Goal: Task Accomplishment & Management: Use online tool/utility

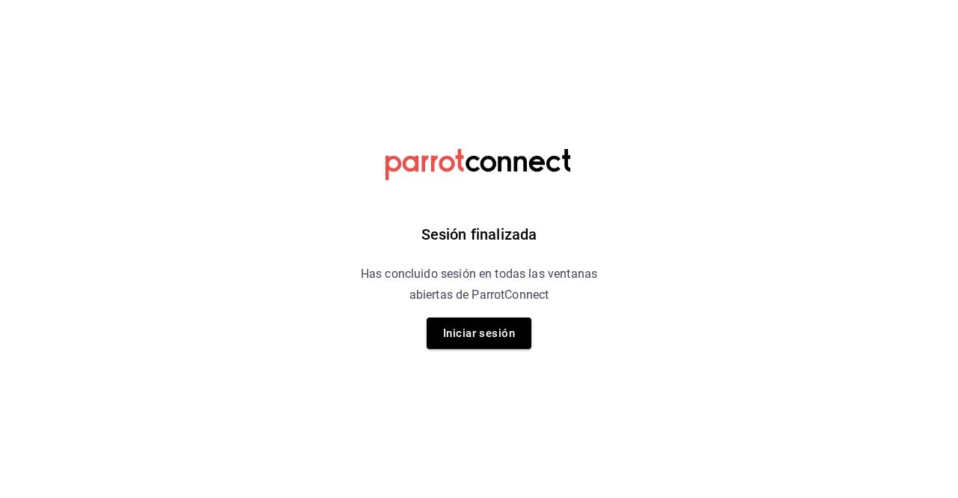
click at [525, 350] on div "Sesión finalizada Has concluido sesión en todas las ventanas abiertas de Parrot…" at bounding box center [479, 249] width 378 height 498
click at [507, 337] on button "Iniciar sesión" at bounding box center [479, 332] width 105 height 31
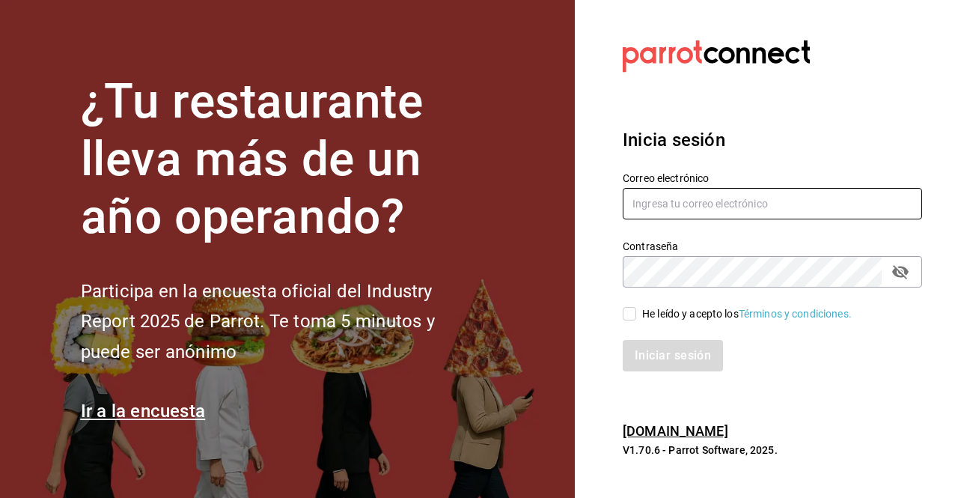
click at [702, 195] on input "text" at bounding box center [772, 203] width 299 height 31
type input "rossoparvada@gmail.com"
click at [637, 311] on span "He leído y acepto los Términos y condiciones." at bounding box center [744, 314] width 216 height 16
click at [636, 311] on input "He leído y acepto los Términos y condiciones." at bounding box center [629, 313] width 13 height 13
checkbox input "true"
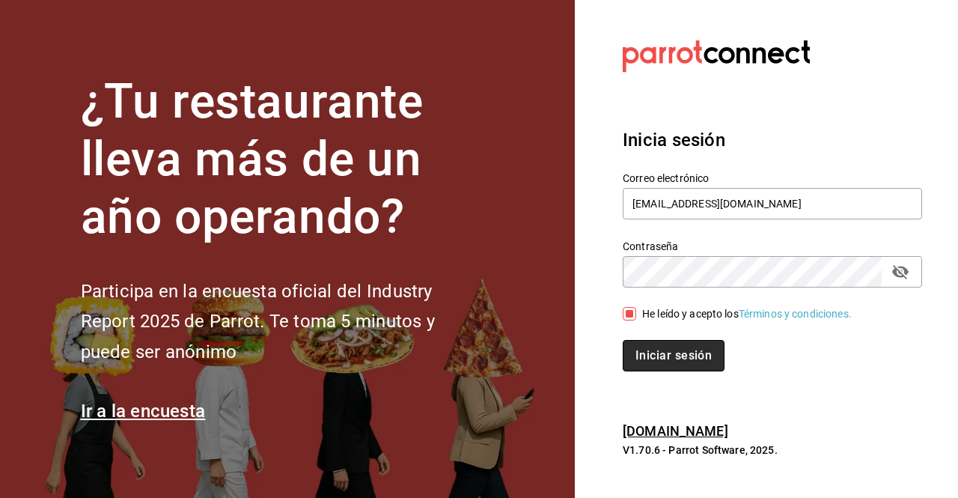
click at [672, 356] on button "Iniciar sesión" at bounding box center [674, 355] width 102 height 31
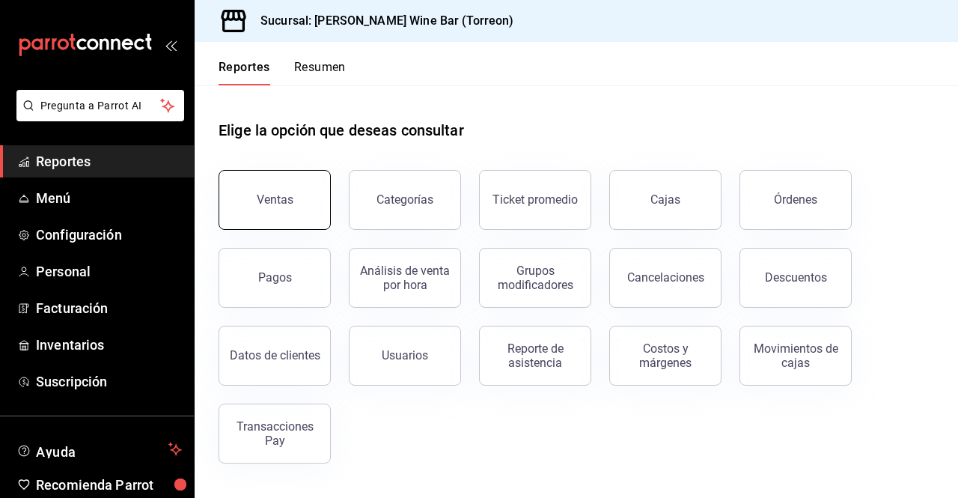
click at [251, 213] on button "Ventas" at bounding box center [275, 200] width 112 height 60
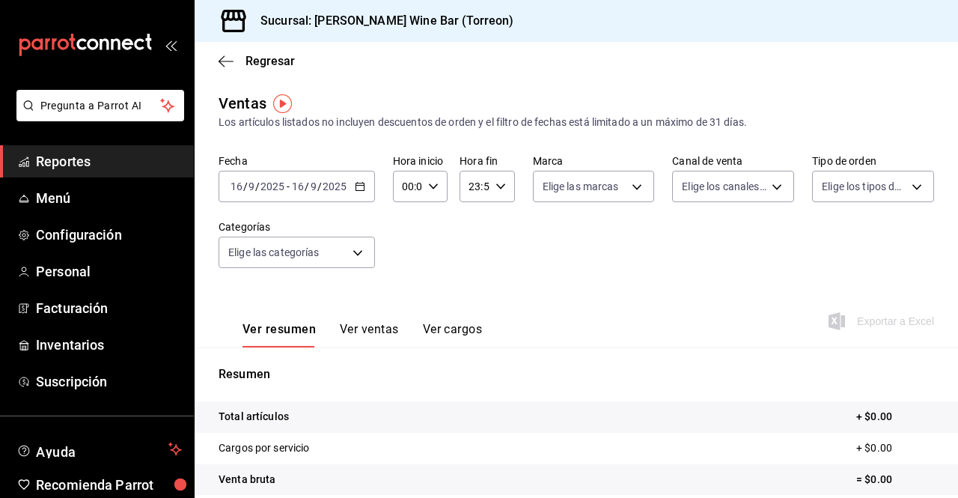
click at [356, 186] on icon "button" at bounding box center [360, 186] width 10 height 10
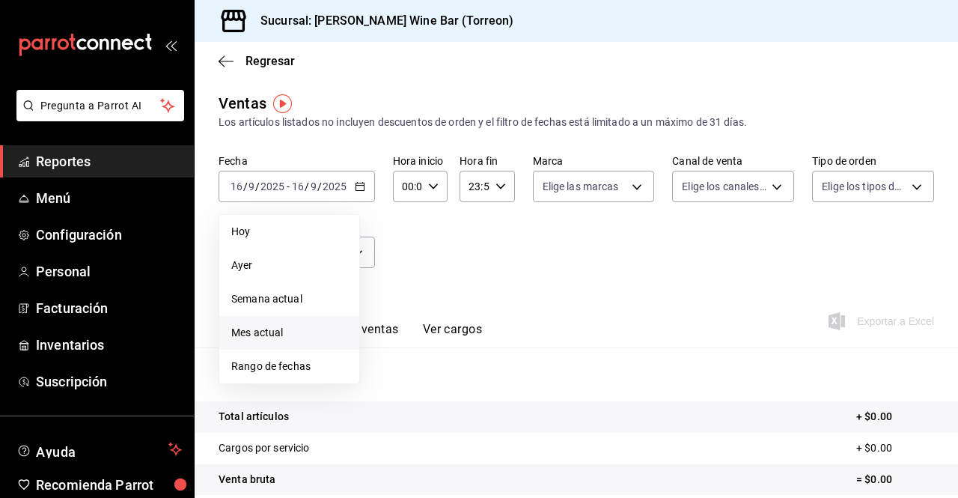
click at [295, 328] on span "Mes actual" at bounding box center [289, 333] width 116 height 16
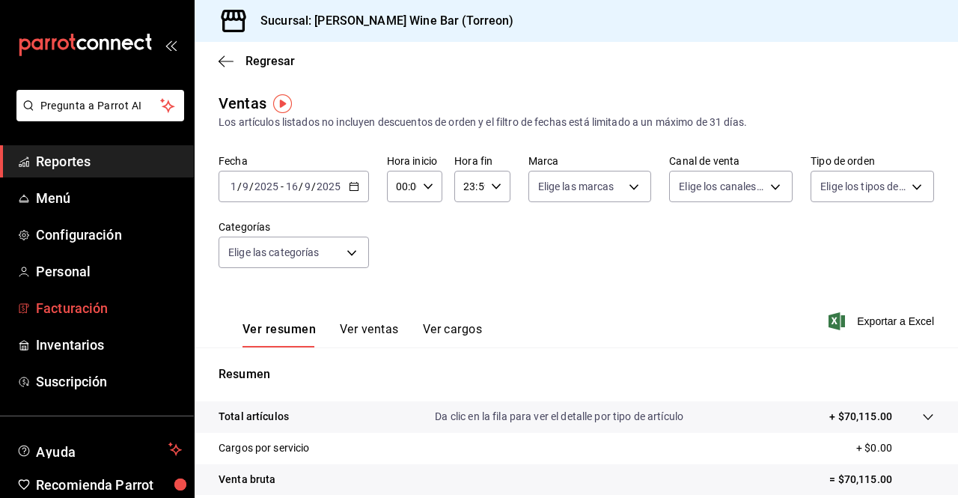
click at [111, 308] on span "Facturación" at bounding box center [109, 308] width 146 height 20
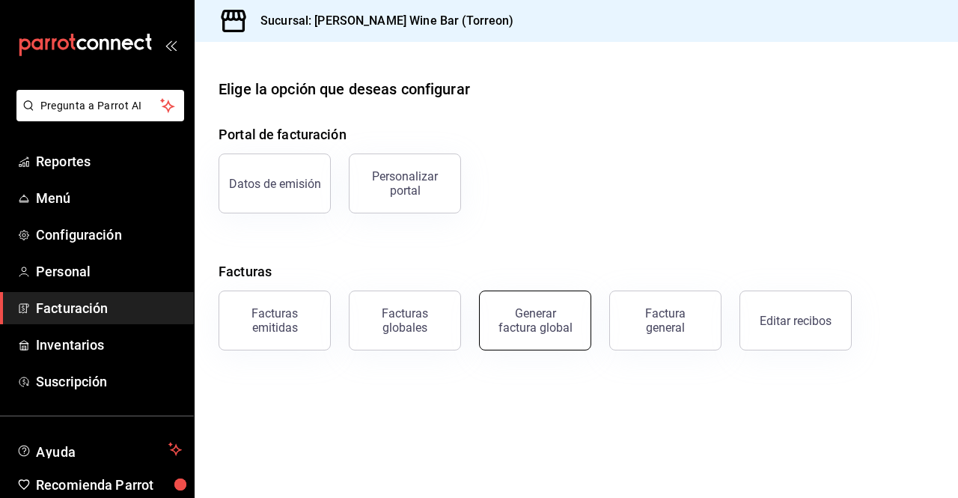
click at [485, 319] on button "Generar factura global" at bounding box center [535, 320] width 112 height 60
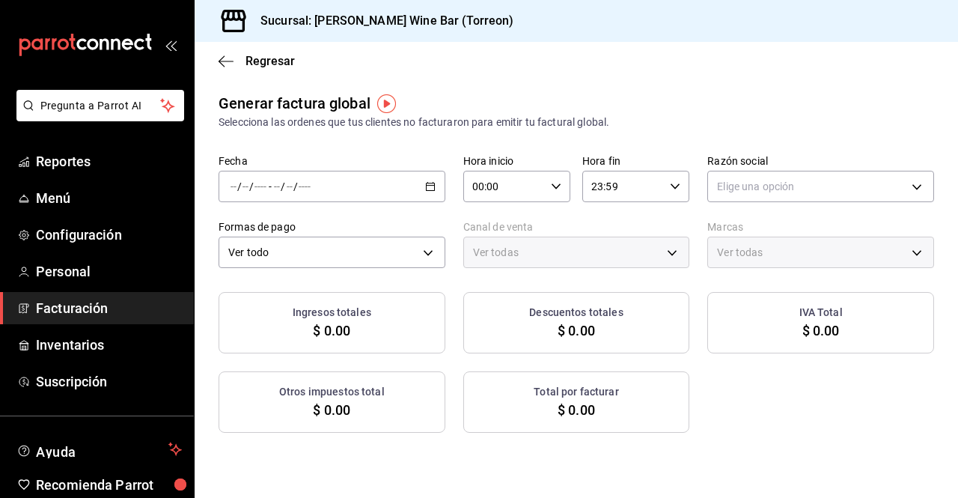
type input "PARROT,UBER_EATS,RAPPI,DIDI_FOOD,ONLINE"
click at [406, 177] on div "/ / - / /" at bounding box center [332, 186] width 227 height 31
click at [291, 237] on span "Rango de fechas" at bounding box center [289, 232] width 116 height 16
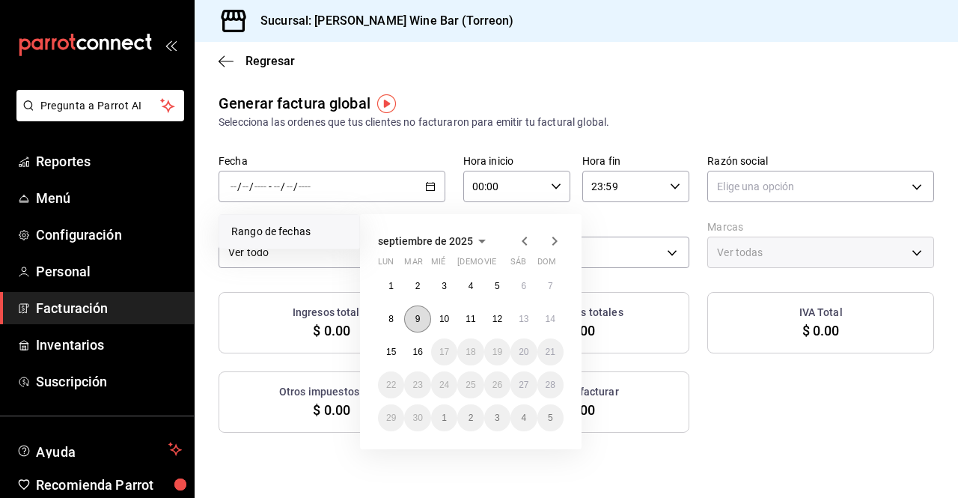
click at [418, 312] on button "9" at bounding box center [417, 318] width 26 height 27
click at [390, 349] on abbr "15" at bounding box center [391, 352] width 10 height 10
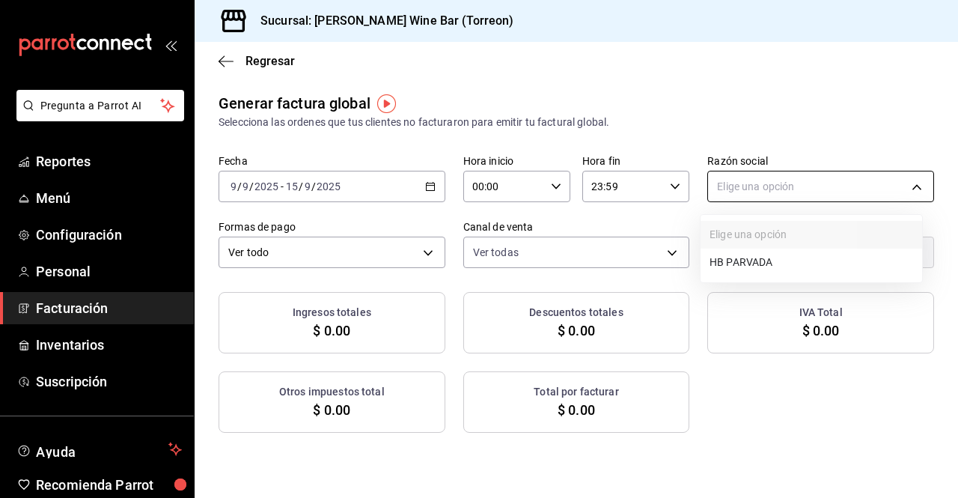
click at [843, 186] on body "Pregunta a Parrot AI Reportes Menú Configuración Personal Facturación Inventari…" at bounding box center [479, 249] width 958 height 498
click at [768, 258] on li "HB PARVADA" at bounding box center [812, 262] width 222 height 28
type input "e33a4bbf-56a2-4bb2-a420-99781ad44d12"
type input "c2c32ae7-1fc4-45ff-8039-656fc52e7daf"
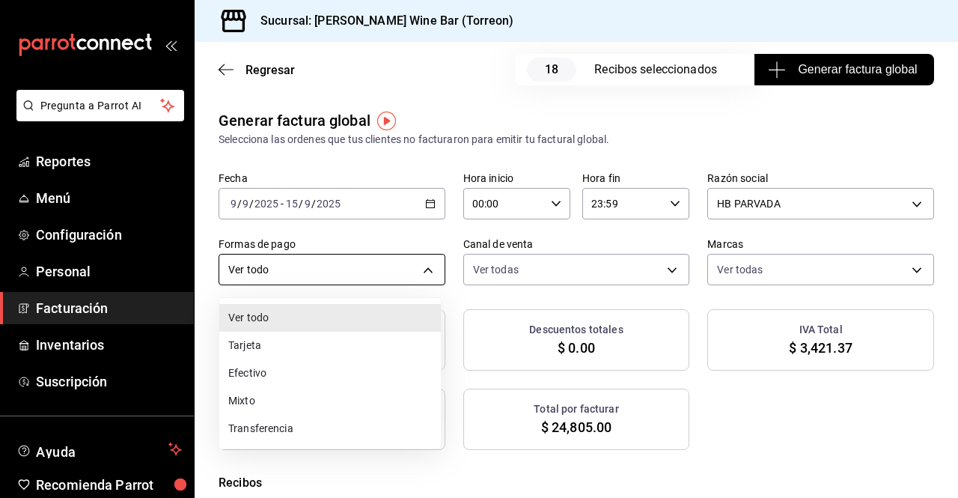
click at [412, 270] on body "Pregunta a Parrot AI Reportes Menú Configuración Personal Facturación Inventari…" at bounding box center [479, 249] width 958 height 498
click at [290, 371] on li "Efectivo" at bounding box center [330, 373] width 222 height 28
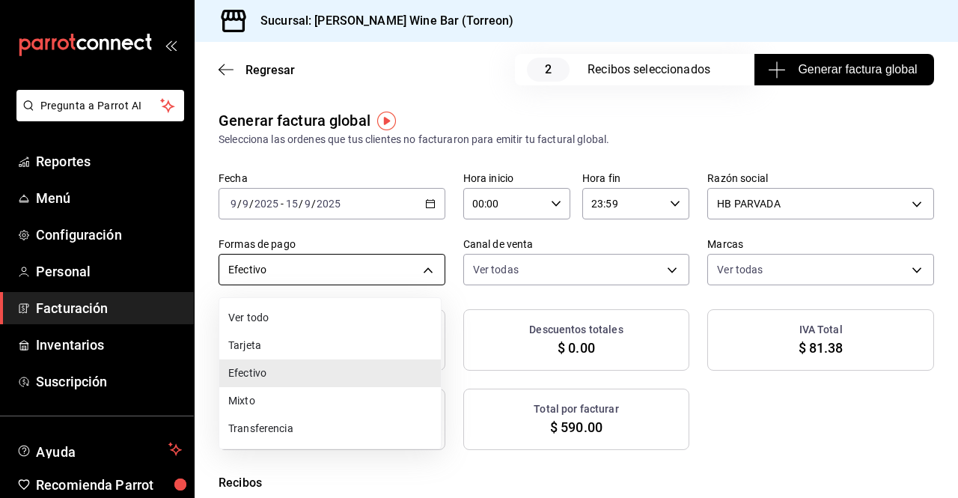
click at [423, 269] on body "Pregunta a Parrot AI Reportes Menú Configuración Personal Facturación Inventari…" at bounding box center [479, 249] width 958 height 498
click at [274, 395] on li "Mixto" at bounding box center [330, 401] width 222 height 28
type input "MIXED"
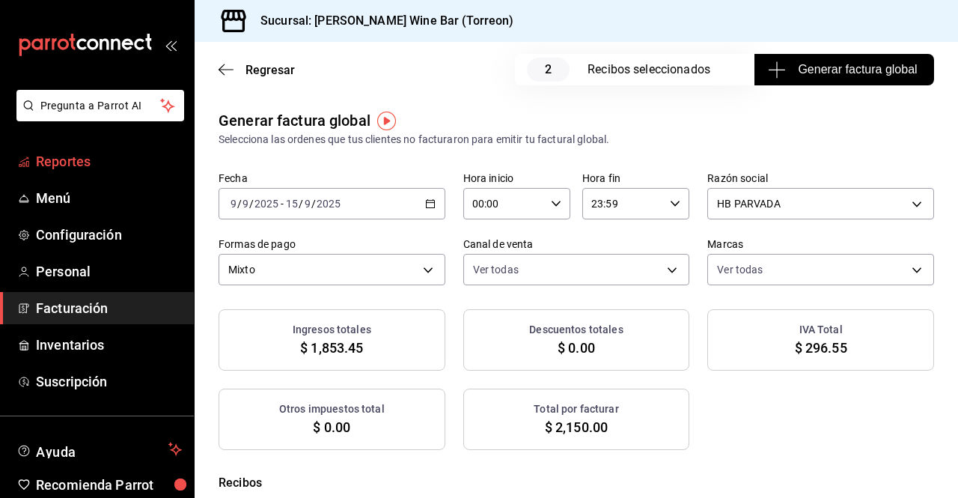
click at [97, 166] on span "Reportes" at bounding box center [109, 161] width 146 height 20
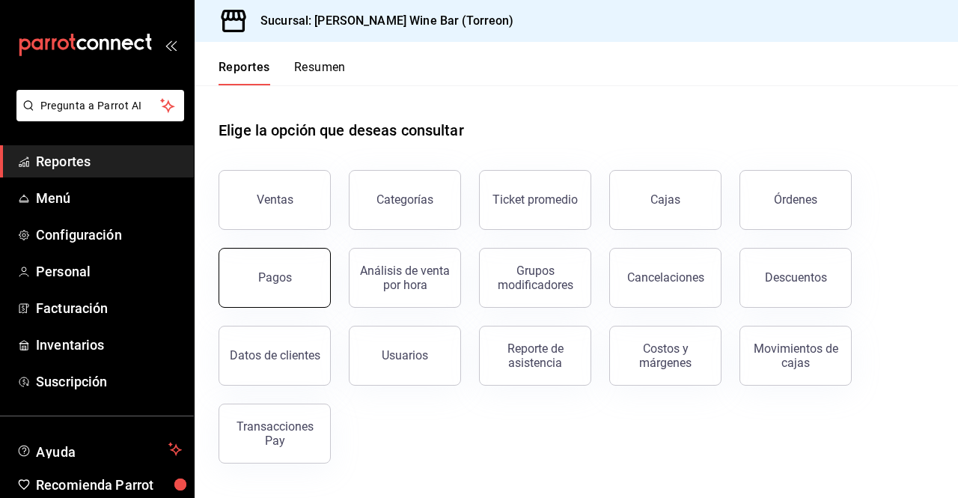
click at [251, 267] on button "Pagos" at bounding box center [275, 278] width 112 height 60
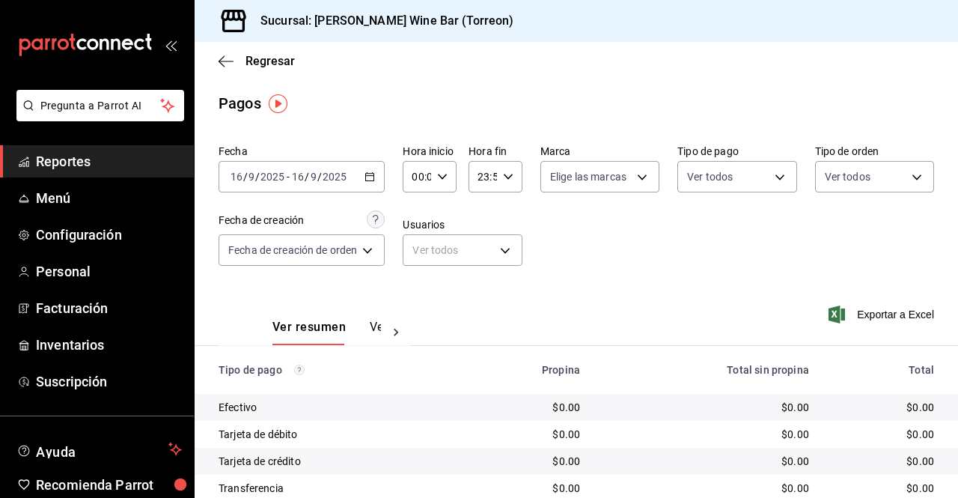
click at [374, 171] on div "2025-09-16 16 / 9 / 2025 - 2025-09-16 16 / 9 / 2025" at bounding box center [302, 176] width 166 height 31
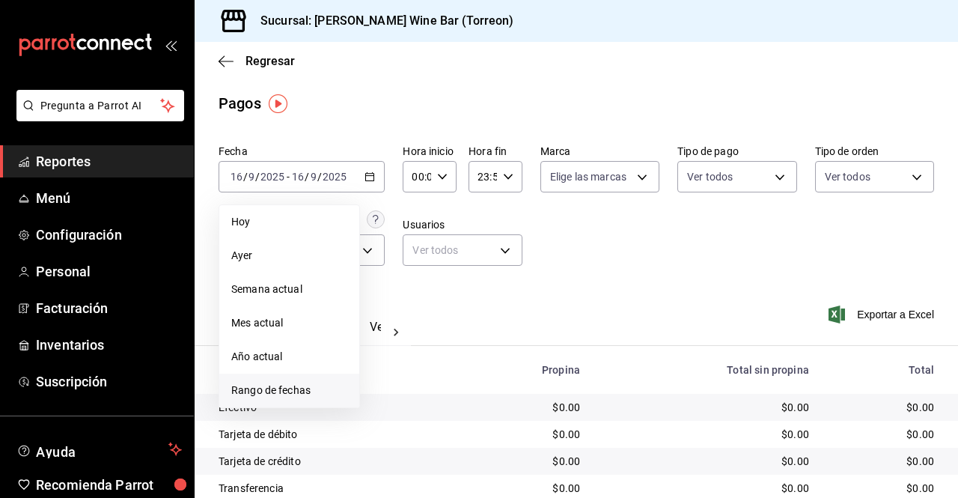
click at [301, 393] on span "Rango de fechas" at bounding box center [289, 390] width 116 height 16
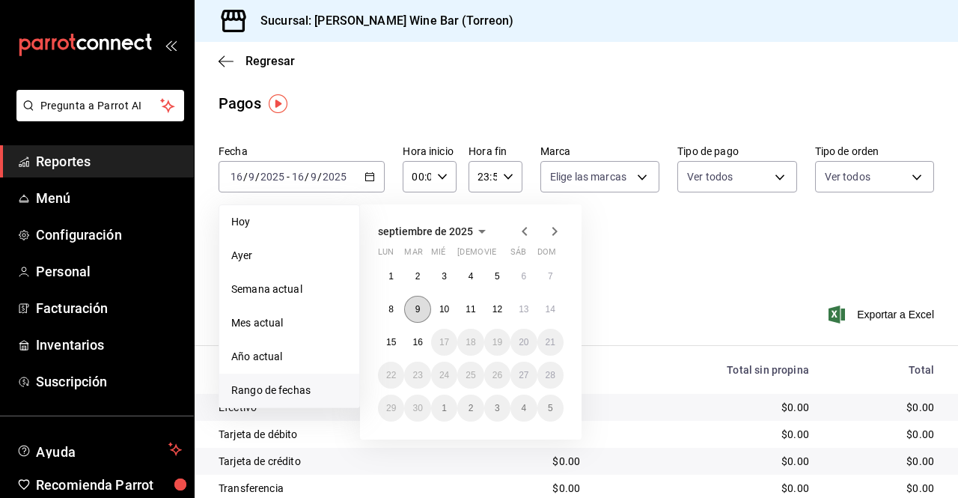
click at [416, 308] on abbr "9" at bounding box center [417, 309] width 5 height 10
click at [389, 341] on abbr "15" at bounding box center [391, 342] width 10 height 10
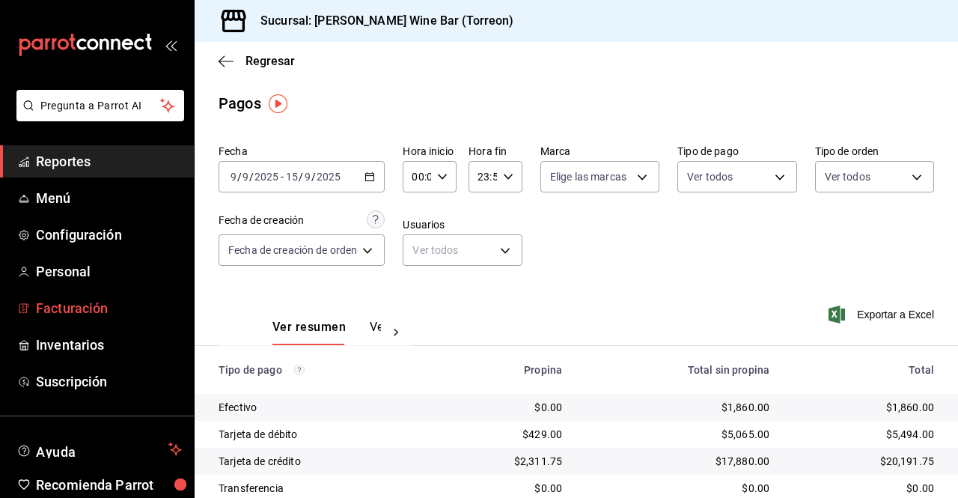
click at [112, 309] on span "Facturación" at bounding box center [109, 308] width 146 height 20
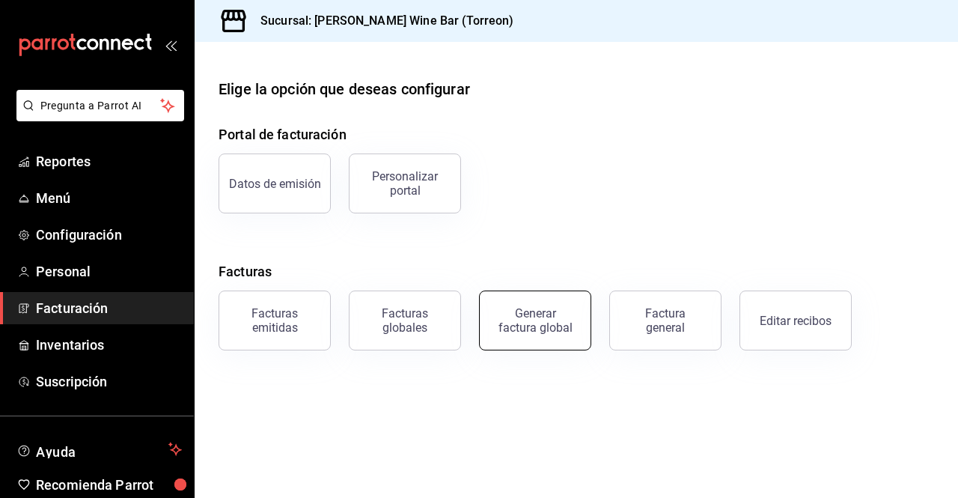
click at [570, 334] on button "Generar factura global" at bounding box center [535, 320] width 112 height 60
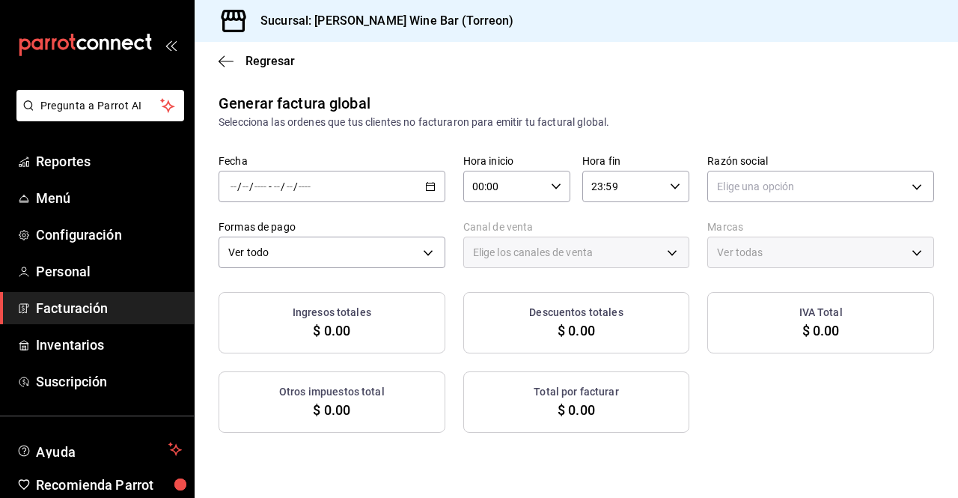
type input "PARROT,UBER_EATS,RAPPI,DIDI_FOOD,ONLINE"
click at [407, 182] on div "/ / - / /" at bounding box center [332, 186] width 227 height 31
click at [313, 226] on span "Rango de fechas" at bounding box center [289, 232] width 116 height 16
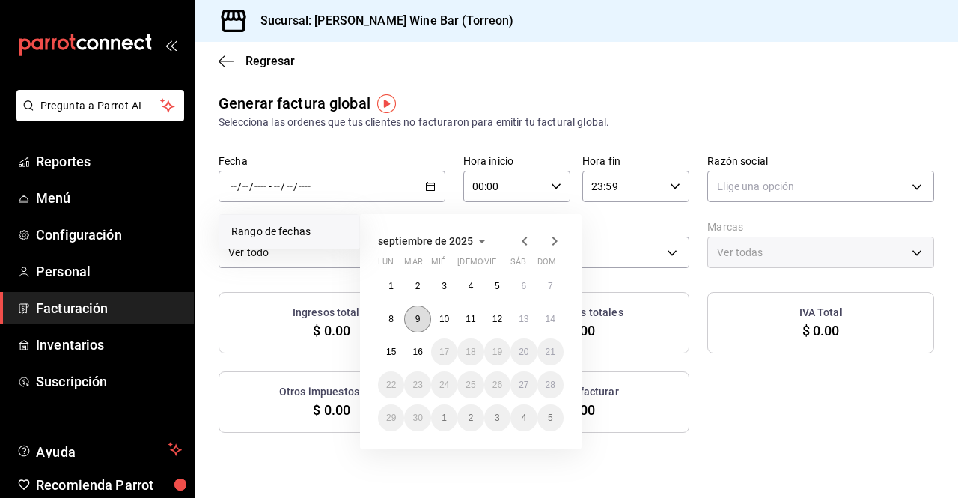
click at [417, 312] on button "9" at bounding box center [417, 318] width 26 height 27
click at [393, 350] on abbr "15" at bounding box center [391, 352] width 10 height 10
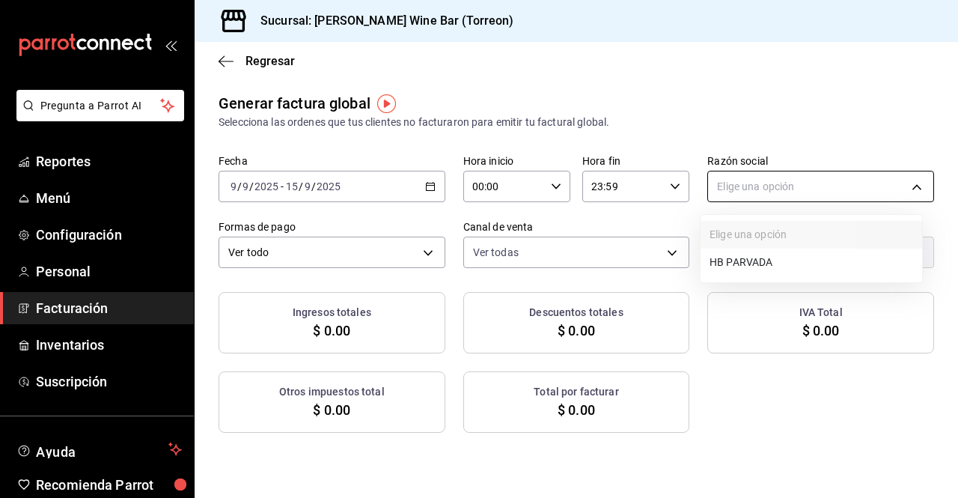
click at [839, 192] on body "Pregunta a Parrot AI Reportes Menú Configuración Personal Facturación Inventari…" at bounding box center [479, 249] width 958 height 498
click at [773, 257] on li "HB PARVADA" at bounding box center [812, 262] width 222 height 28
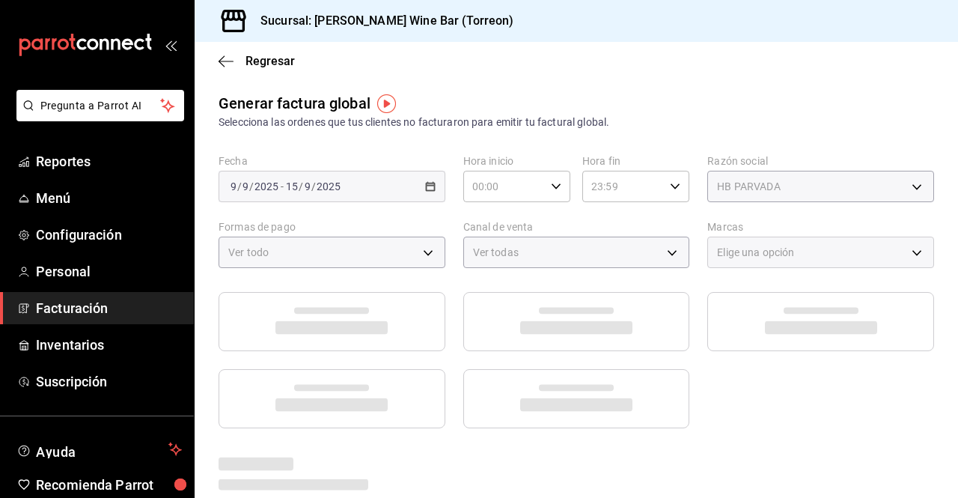
type input "e33a4bbf-56a2-4bb2-a420-99781ad44d12"
type input "c2c32ae7-1fc4-45ff-8039-656fc52e7daf"
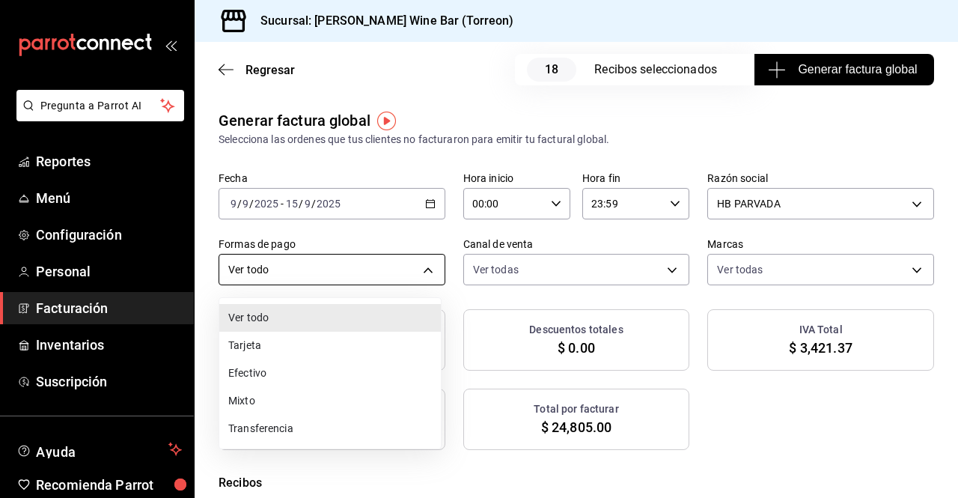
click at [423, 262] on body "Pregunta a Parrot AI Reportes Menú Configuración Personal Facturación Inventari…" at bounding box center [479, 249] width 958 height 498
click at [299, 371] on li "Efectivo" at bounding box center [330, 373] width 222 height 28
type input "CASH"
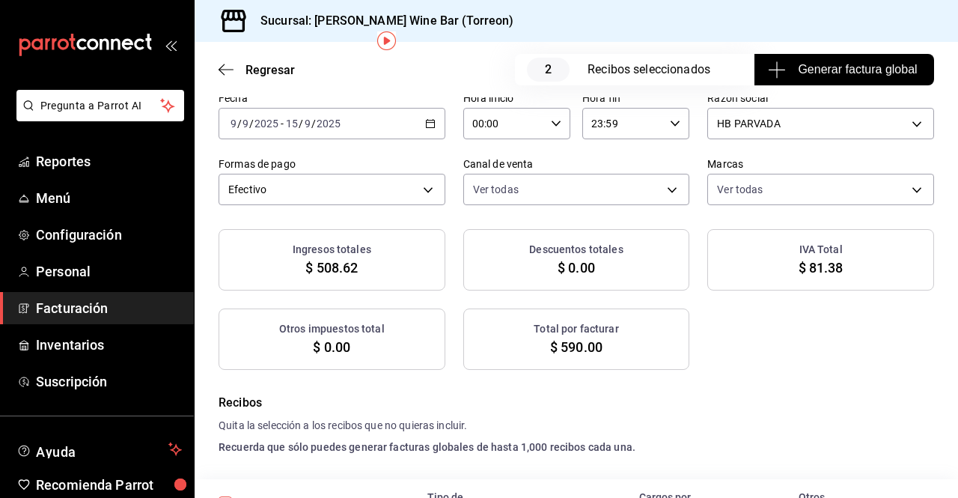
scroll to position [77, 0]
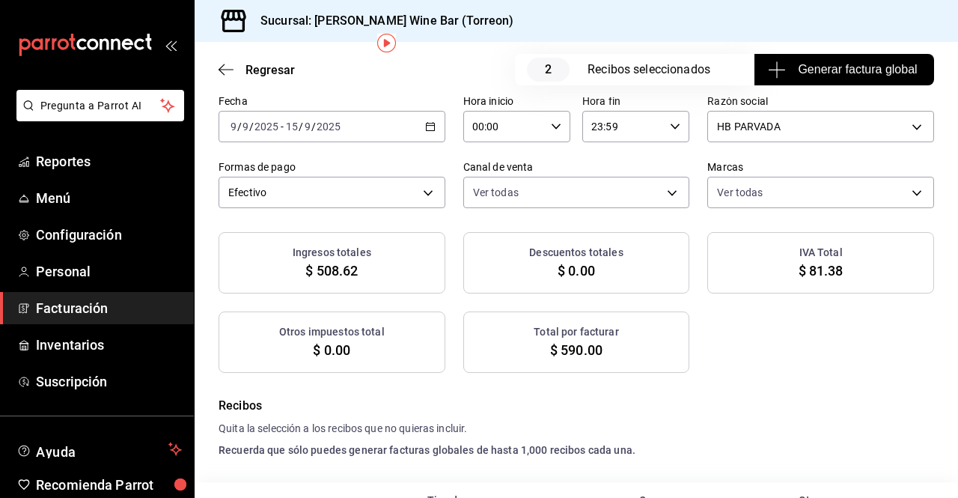
click at [817, 70] on span "Generar factura global" at bounding box center [844, 70] width 146 height 18
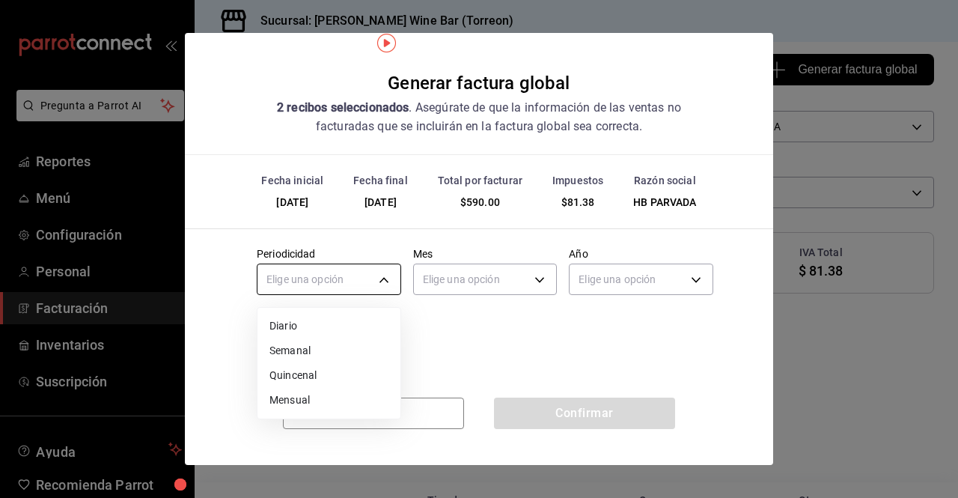
click at [385, 282] on body "Pregunta a Parrot AI Reportes Menú Configuración Personal Facturación Inventari…" at bounding box center [479, 249] width 958 height 498
click at [327, 353] on li "Semanal" at bounding box center [328, 350] width 143 height 25
type input "WEEKLY"
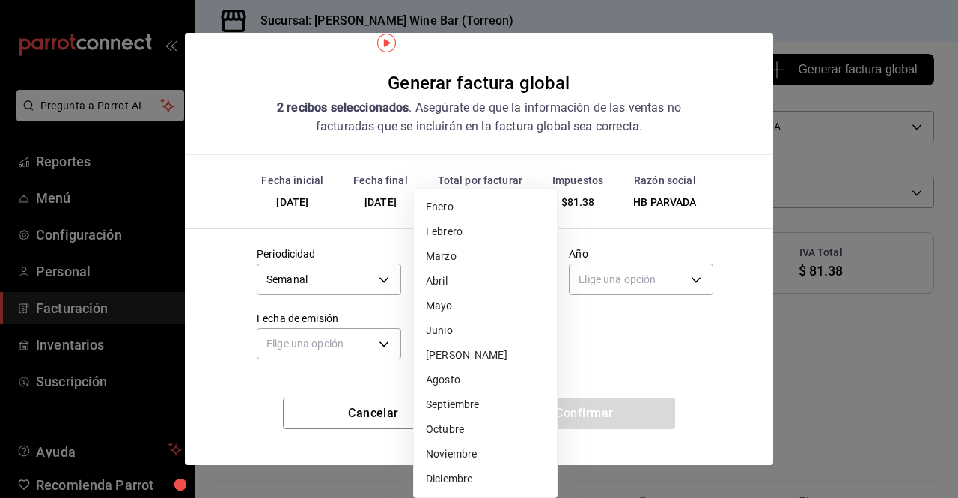
click at [522, 281] on body "Pregunta a Parrot AI Reportes Menú Configuración Personal Facturación Inventari…" at bounding box center [479, 249] width 958 height 498
click at [459, 400] on li "Septiembre" at bounding box center [485, 404] width 143 height 25
type input "9"
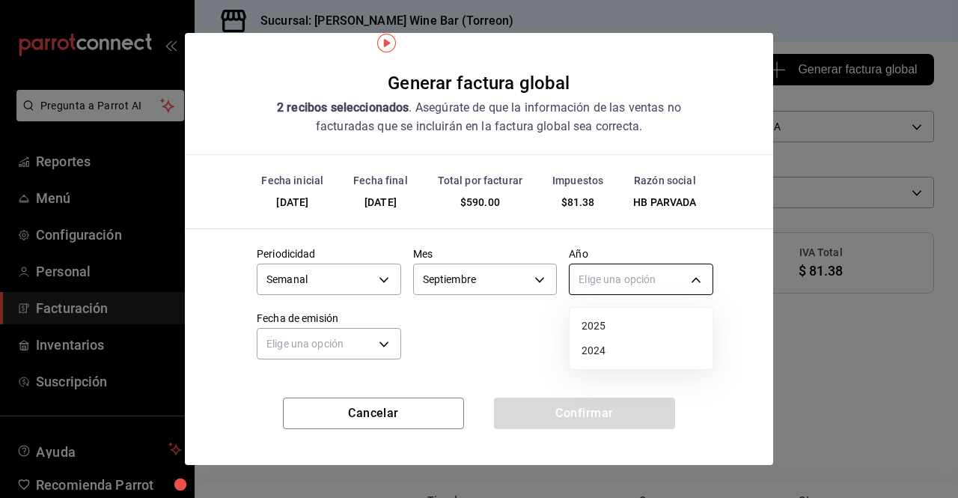
click at [696, 288] on body "Pregunta a Parrot AI Reportes Menú Configuración Personal Facturación Inventari…" at bounding box center [479, 249] width 958 height 498
click at [641, 325] on li "2025" at bounding box center [641, 326] width 143 height 25
type input "2025"
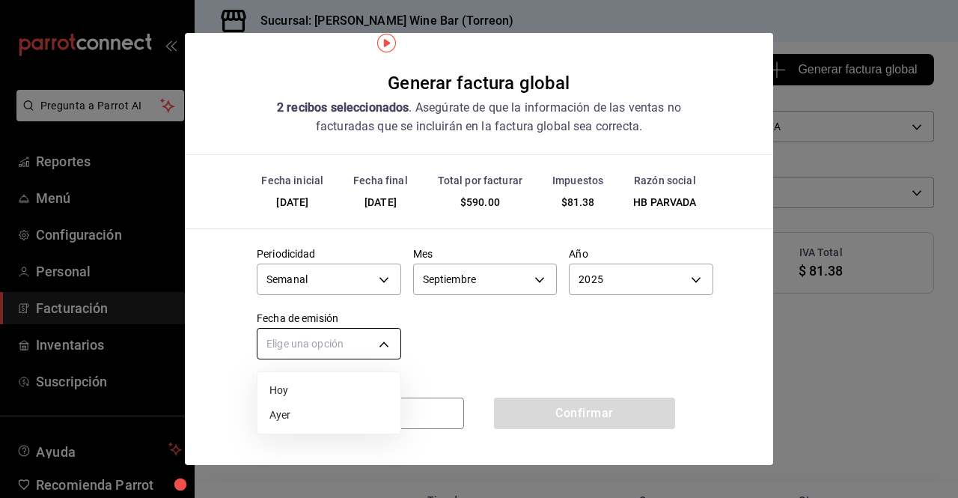
click at [388, 341] on body "Pregunta a Parrot AI Reportes Menú Configuración Personal Facturación Inventari…" at bounding box center [479, 249] width 958 height 498
click at [296, 418] on li "Ayer" at bounding box center [328, 415] width 143 height 25
type input "YESTERDAY"
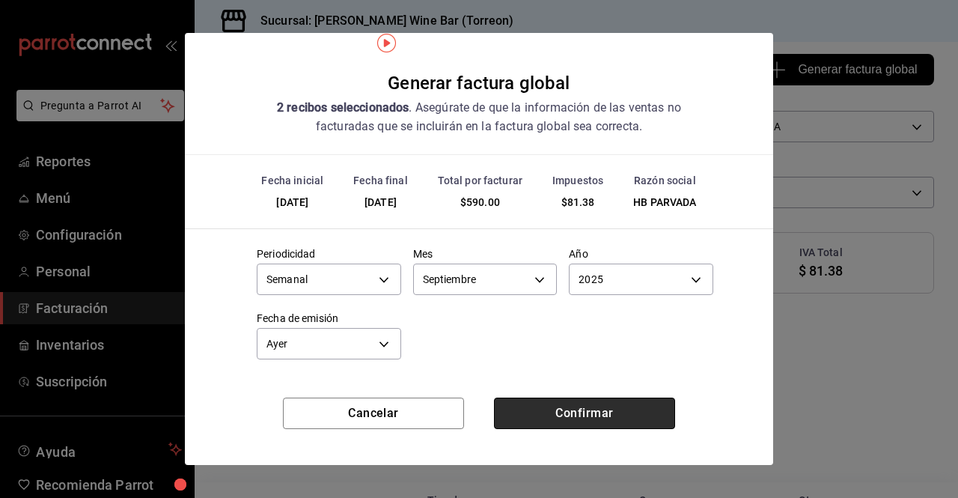
click at [574, 409] on button "Confirmar" at bounding box center [584, 412] width 181 height 31
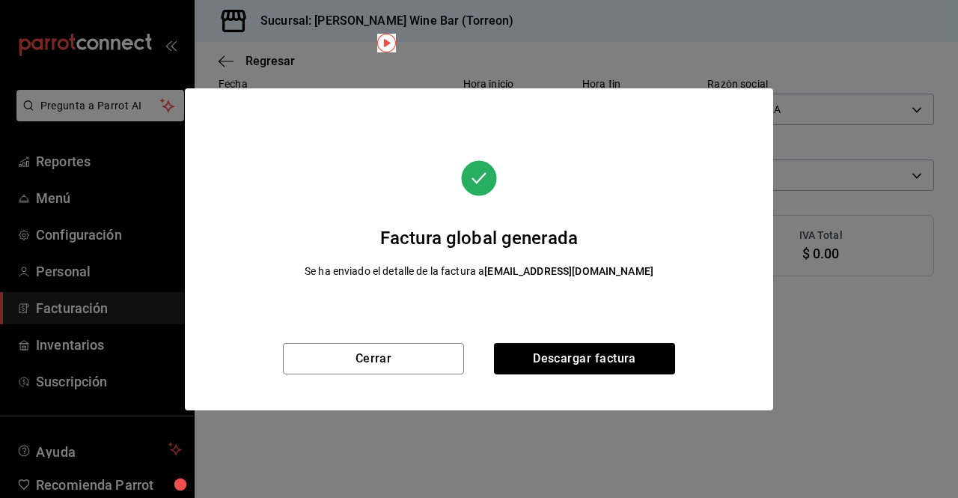
scroll to position [60, 0]
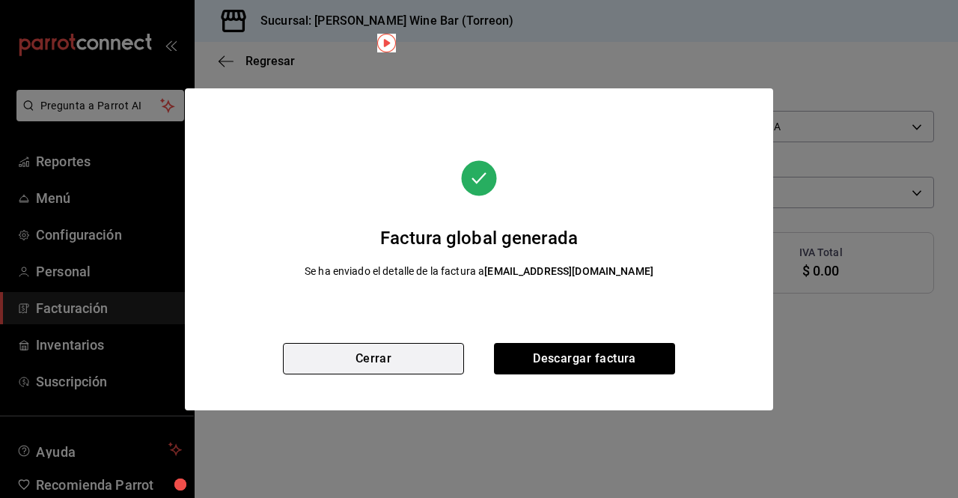
click at [445, 359] on button "Cerrar" at bounding box center [373, 358] width 181 height 31
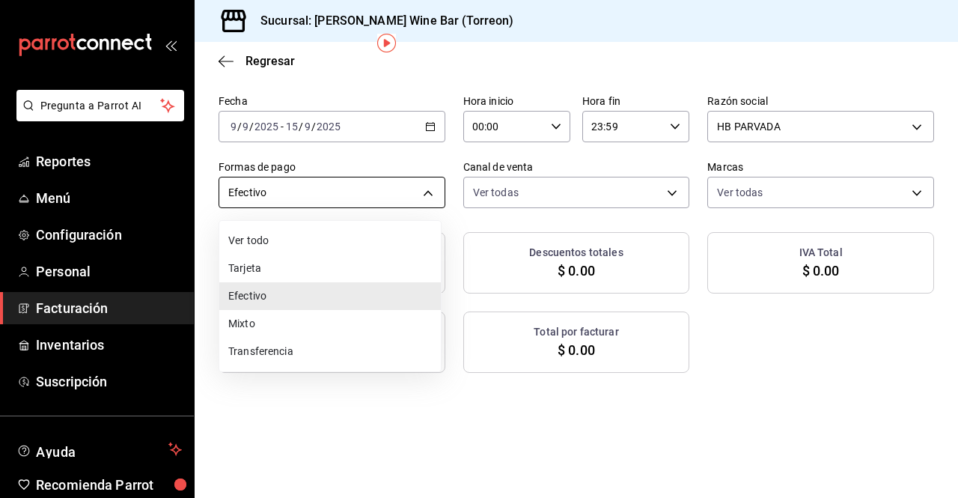
click at [414, 192] on body "Pregunta a Parrot AI Reportes Menú Configuración Personal Facturación Inventari…" at bounding box center [479, 249] width 958 height 498
click at [79, 155] on div at bounding box center [479, 249] width 958 height 498
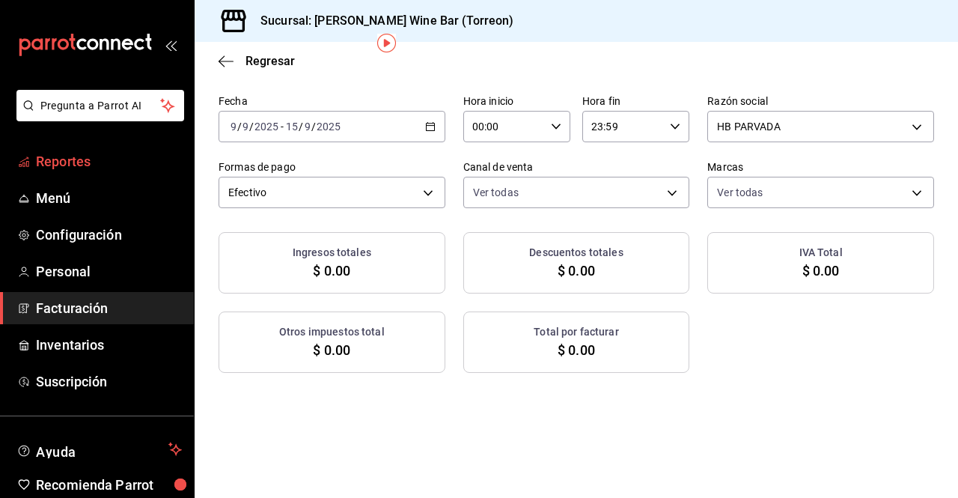
click at [70, 160] on span "Reportes" at bounding box center [109, 161] width 146 height 20
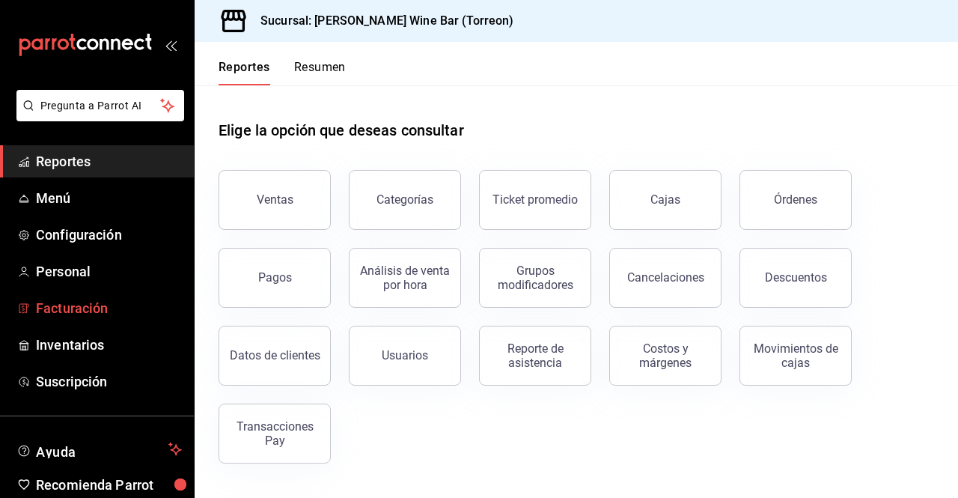
click at [94, 302] on span "Facturación" at bounding box center [109, 308] width 146 height 20
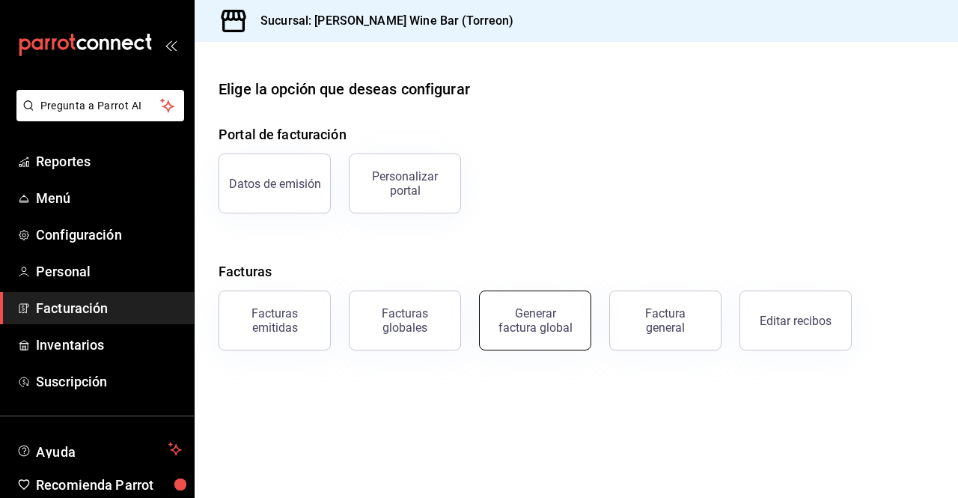
click at [529, 323] on div "Generar factura global" at bounding box center [535, 320] width 75 height 28
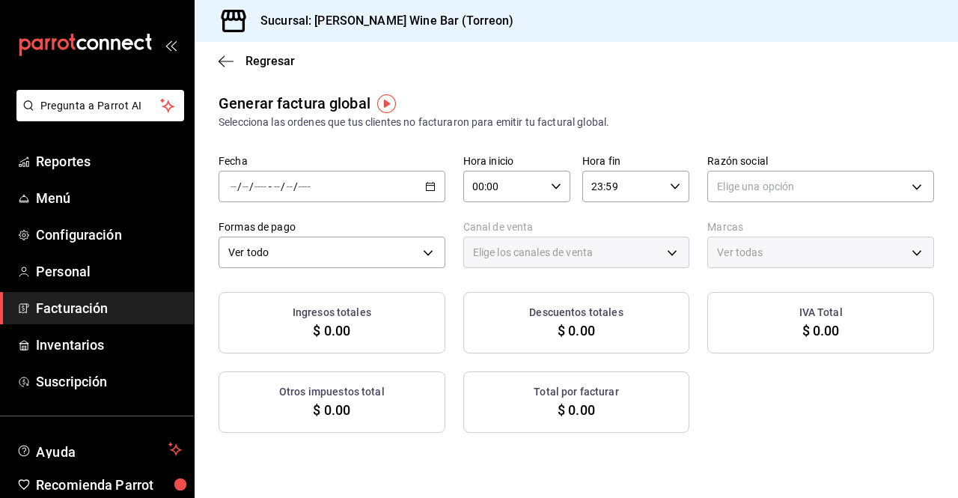
type input "PARROT,UBER_EATS,RAPPI,DIDI_FOOD,ONLINE"
click at [400, 185] on div "/ / - / /" at bounding box center [332, 186] width 227 height 31
click at [311, 237] on span "Rango de fechas" at bounding box center [289, 232] width 116 height 16
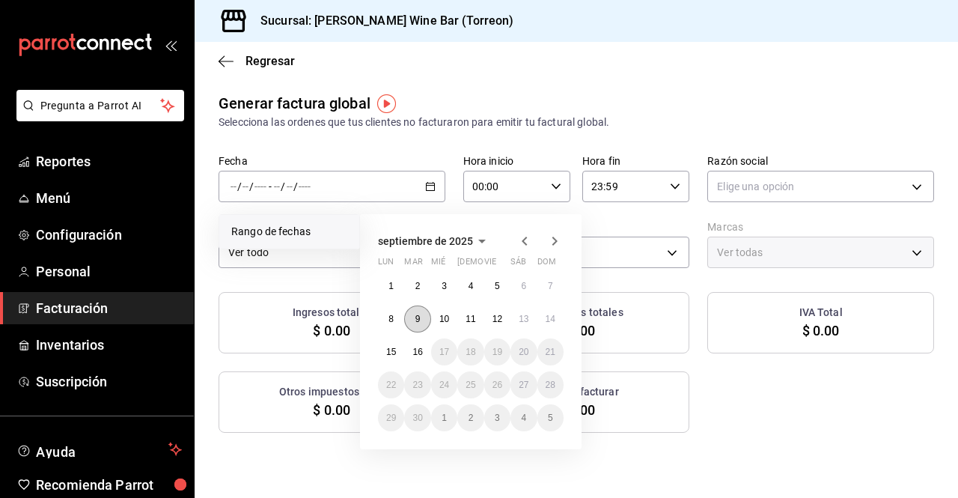
click at [422, 313] on button "9" at bounding box center [417, 318] width 26 height 27
click at [392, 351] on abbr "15" at bounding box center [391, 352] width 10 height 10
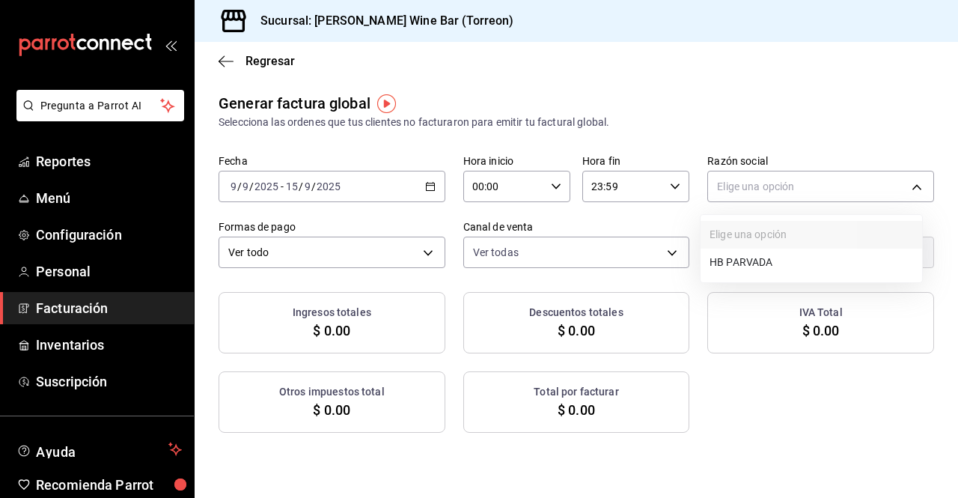
drag, startPoint x: 845, startPoint y: 193, endPoint x: 754, endPoint y: 263, distance: 114.8
click at [754, 263] on body "Pregunta a Parrot AI Reportes Menú Configuración Personal Facturación Inventari…" at bounding box center [479, 249] width 958 height 498
click at [754, 263] on li "HB PARVADA" at bounding box center [812, 262] width 222 height 28
type input "e33a4bbf-56a2-4bb2-a420-99781ad44d12"
type input "c2c32ae7-1fc4-45ff-8039-656fc52e7daf"
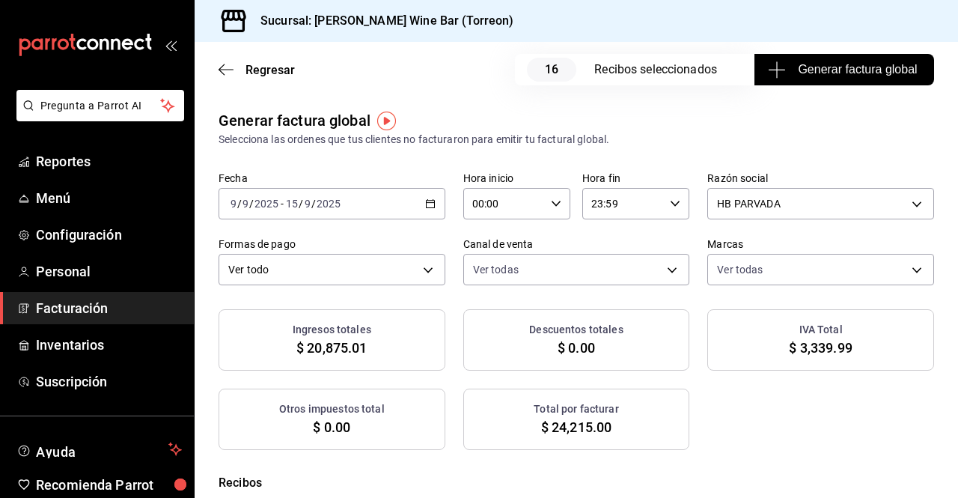
click at [421, 251] on div "Ver todo ALL" at bounding box center [332, 266] width 227 height 37
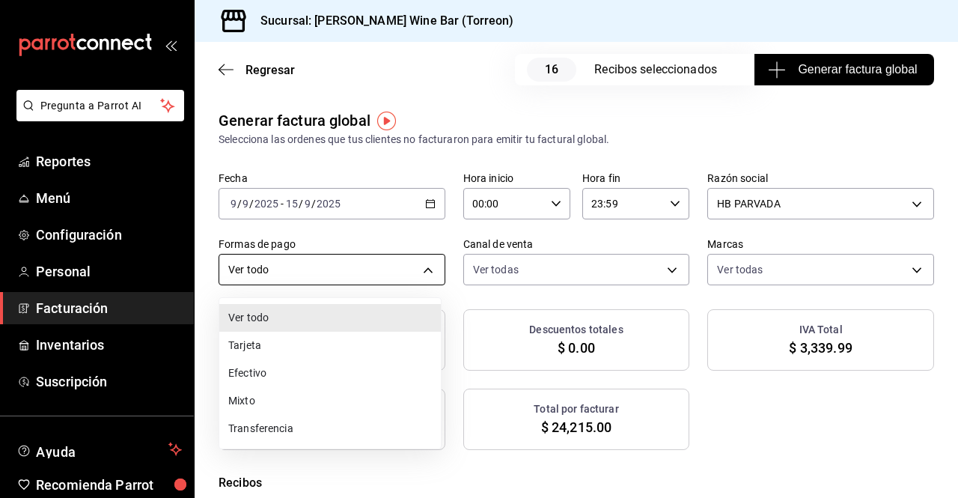
click at [412, 275] on body "Pregunta a Parrot AI Reportes Menú Configuración Personal Facturación Inventari…" at bounding box center [479, 249] width 958 height 498
click at [255, 397] on li "Mixto" at bounding box center [330, 401] width 222 height 28
type input "MIXED"
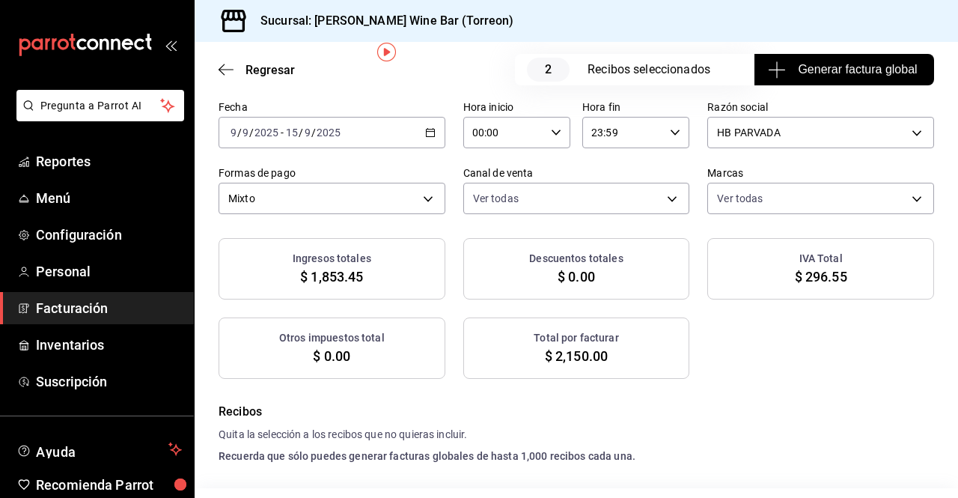
scroll to position [69, 0]
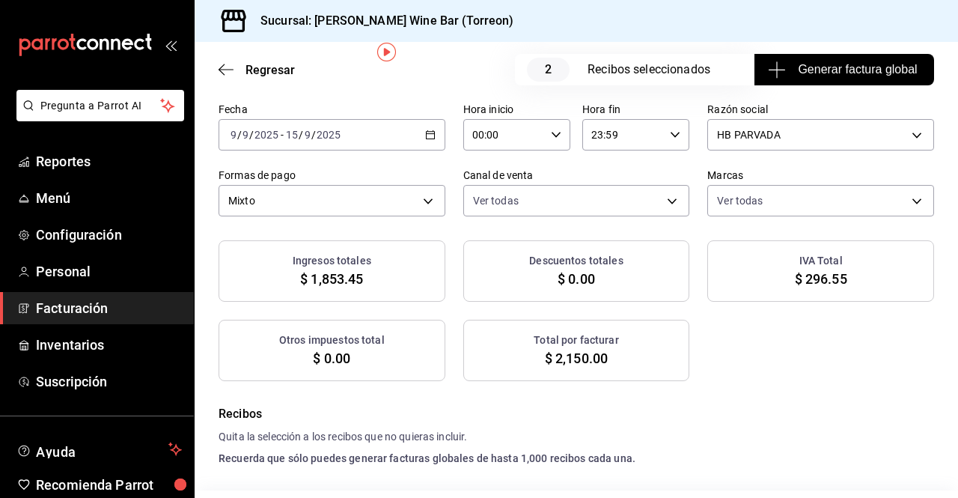
click at [817, 77] on span "Generar factura global" at bounding box center [844, 70] width 146 height 18
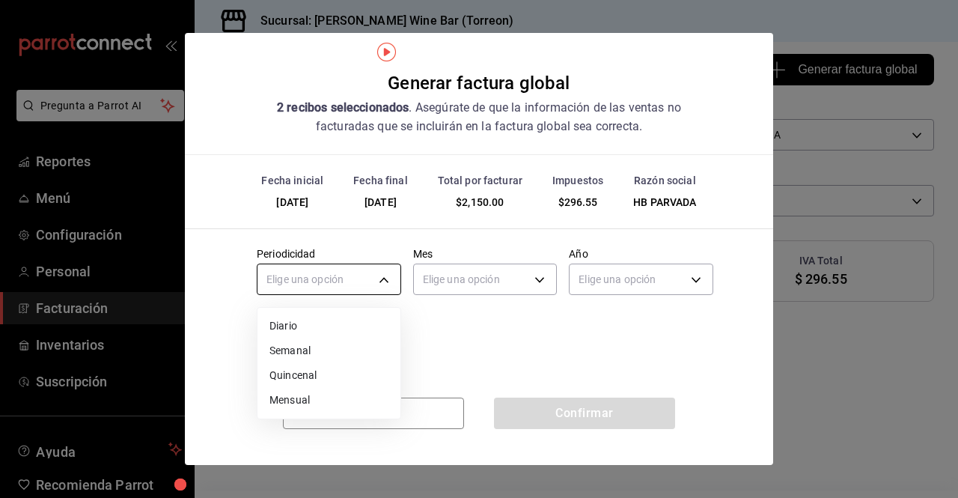
click at [376, 281] on body "Pregunta a Parrot AI Reportes Menú Configuración Personal Facturación Inventari…" at bounding box center [479, 249] width 958 height 498
click at [336, 355] on li "Semanal" at bounding box center [328, 350] width 143 height 25
type input "WEEKLY"
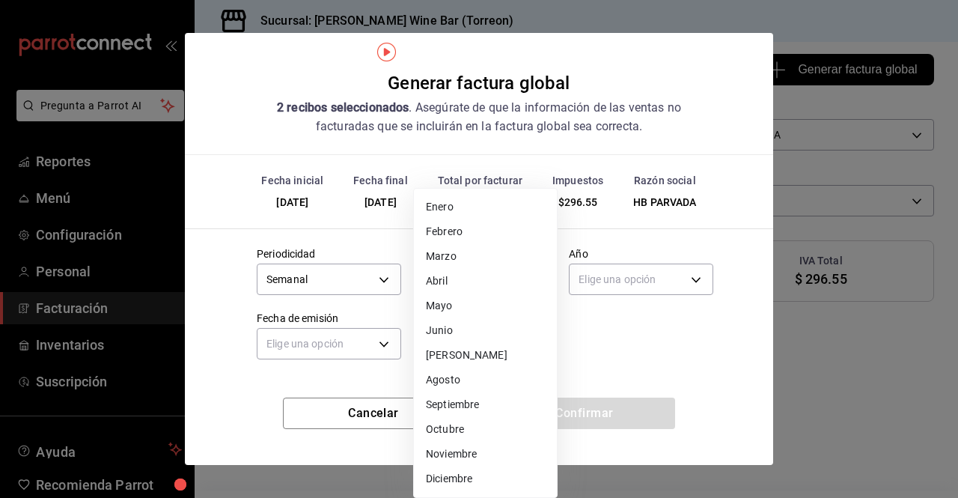
click at [530, 284] on body "Pregunta a Parrot AI Reportes Menú Configuración Personal Facturación Inventari…" at bounding box center [479, 249] width 958 height 498
click at [478, 409] on li "Septiembre" at bounding box center [485, 404] width 143 height 25
type input "9"
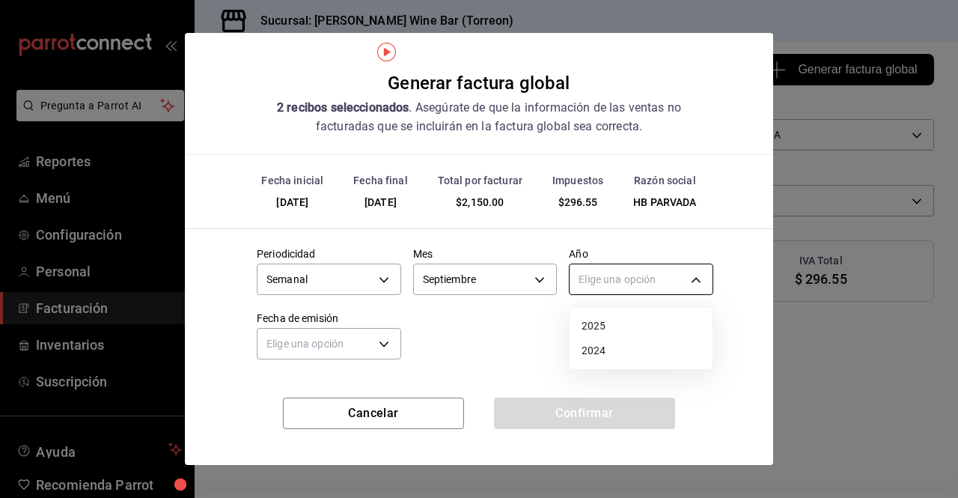
click at [697, 275] on body "Pregunta a Parrot AI Reportes Menú Configuración Personal Facturación Inventari…" at bounding box center [479, 249] width 958 height 498
click at [633, 333] on li "2025" at bounding box center [641, 326] width 143 height 25
type input "2025"
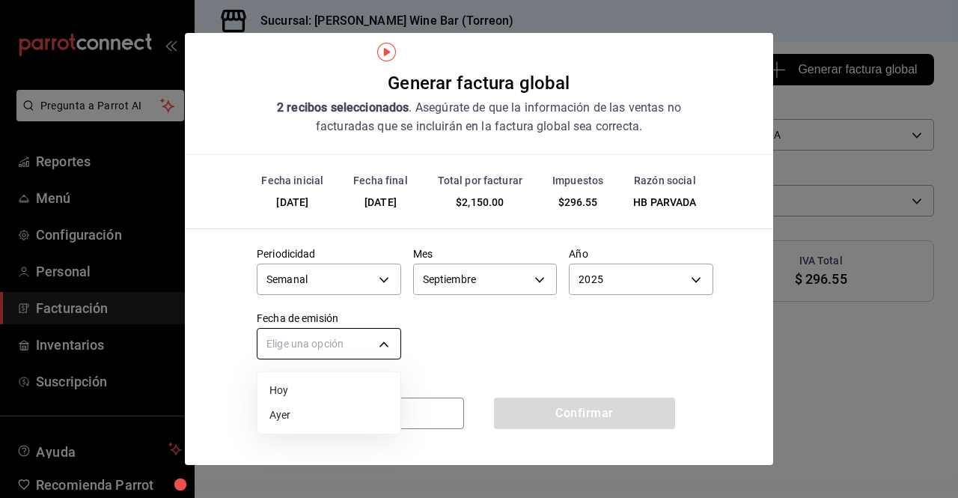
click at [374, 339] on body "Pregunta a Parrot AI Reportes Menú Configuración Personal Facturación Inventari…" at bounding box center [479, 249] width 958 height 498
click at [306, 419] on li "Ayer" at bounding box center [328, 415] width 143 height 25
type input "YESTERDAY"
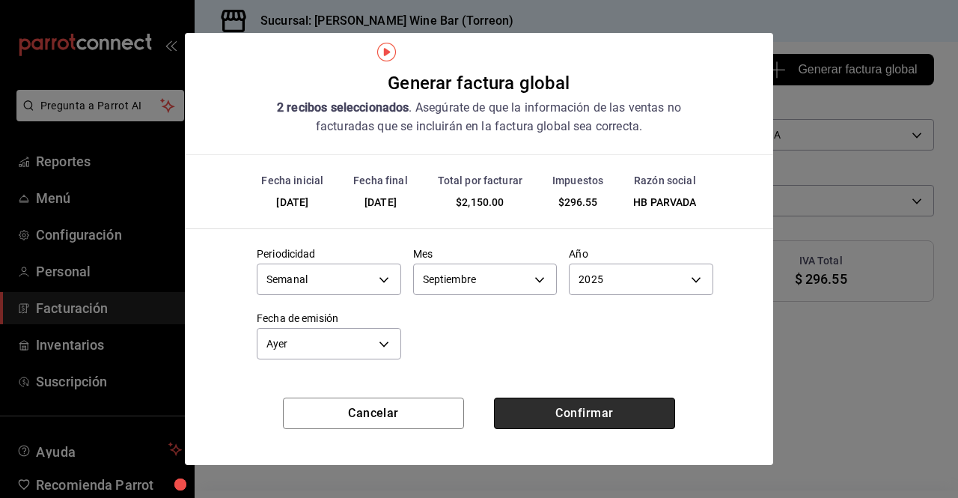
click at [625, 425] on button "Confirmar" at bounding box center [584, 412] width 181 height 31
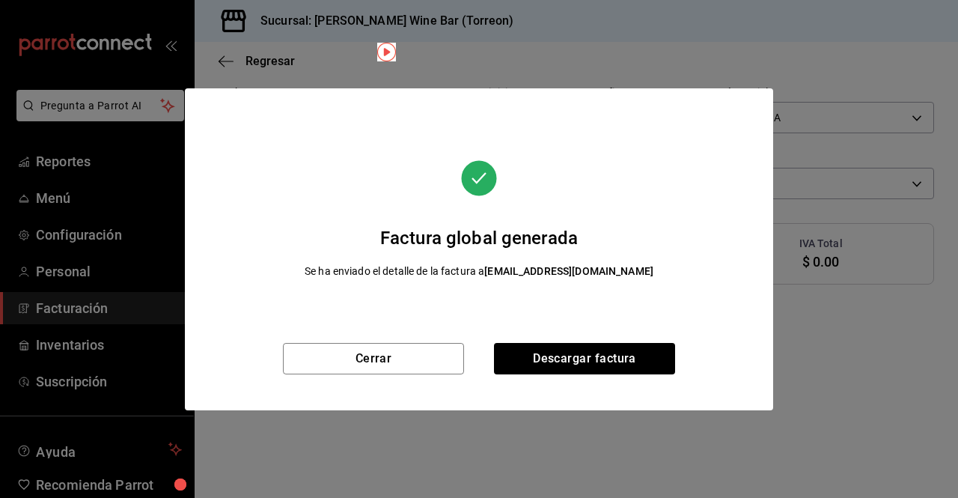
scroll to position [52, 0]
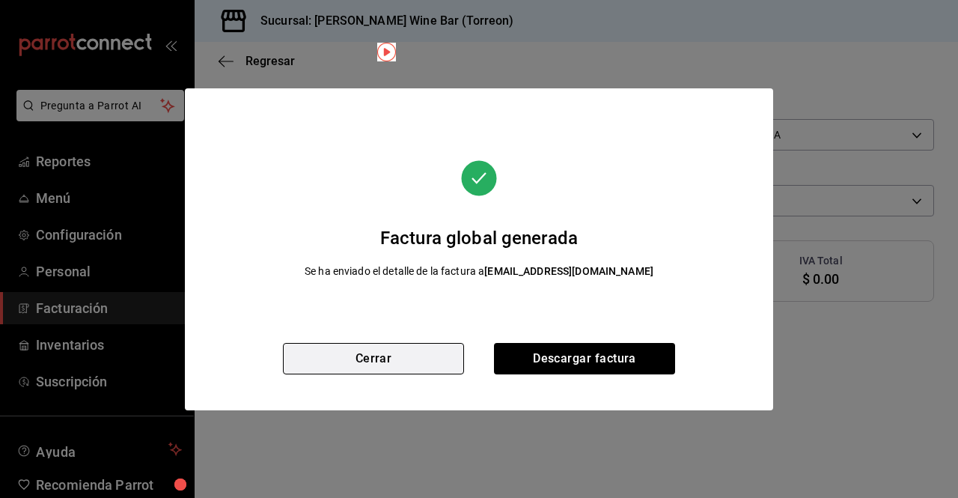
click at [452, 350] on button "Cerrar" at bounding box center [373, 358] width 181 height 31
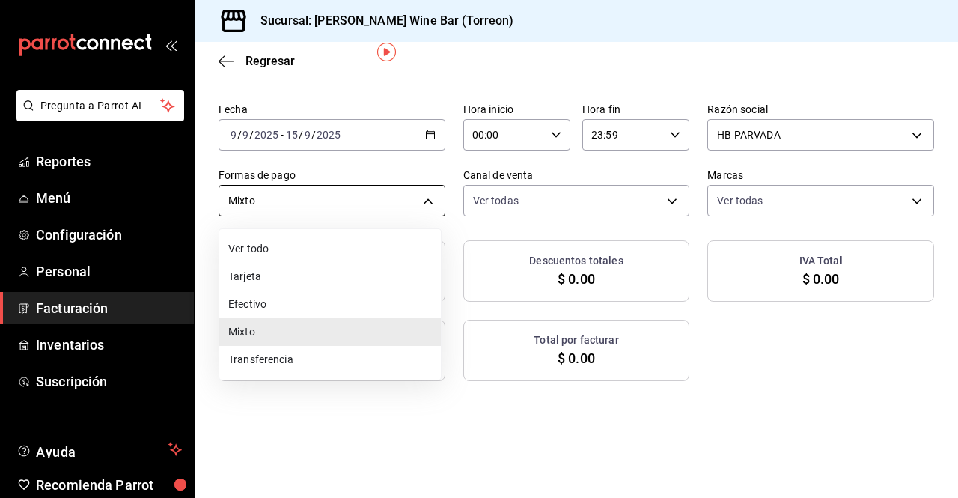
click at [424, 192] on body "Pregunta a Parrot AI Reportes Menú Configuración Personal Facturación Inventari…" at bounding box center [479, 249] width 958 height 498
click at [331, 274] on li "Tarjeta" at bounding box center [330, 277] width 222 height 28
type input "CARD"
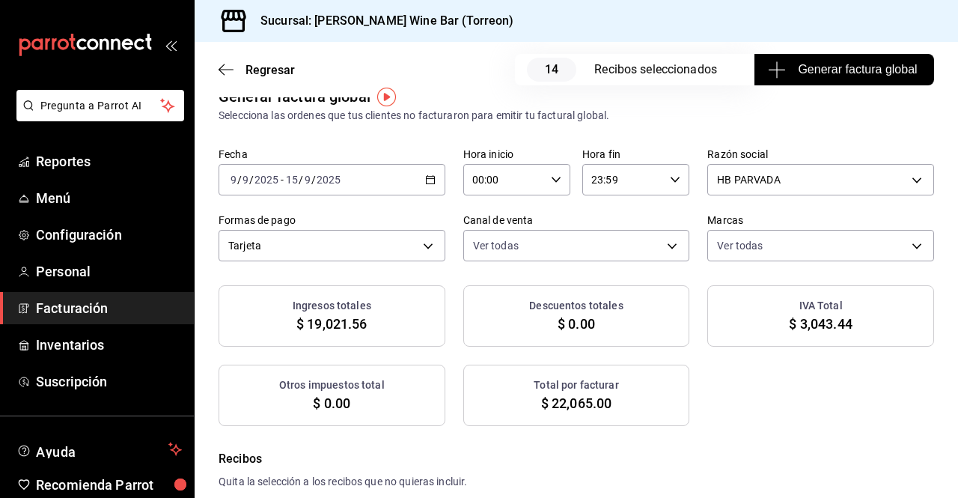
scroll to position [21, 0]
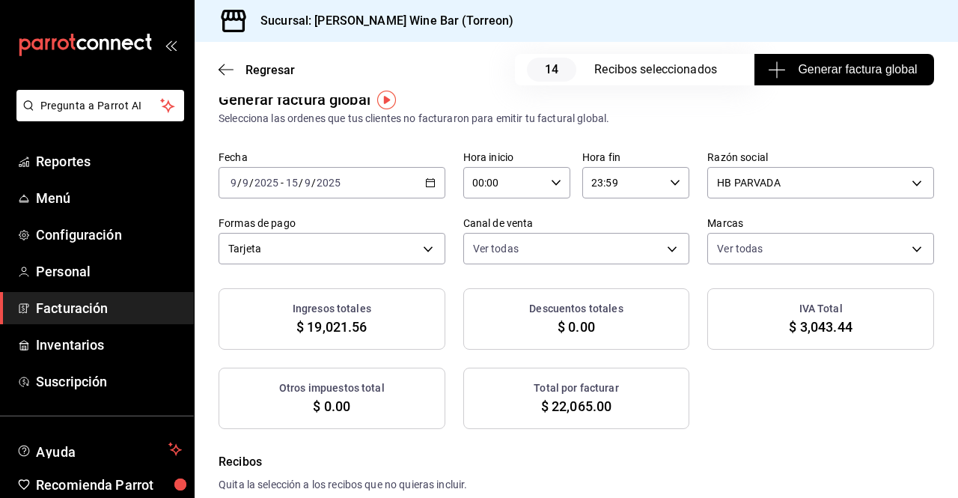
click at [848, 82] on button "Generar factura global" at bounding box center [844, 69] width 180 height 31
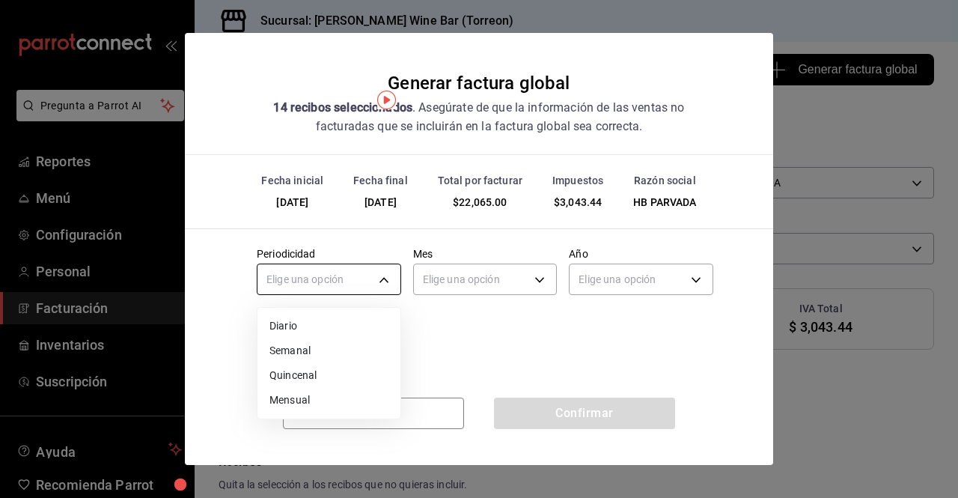
click at [327, 272] on body "Pregunta a Parrot AI Reportes Menú Configuración Personal Facturación Inventari…" at bounding box center [479, 249] width 958 height 498
click at [317, 353] on li "Semanal" at bounding box center [328, 350] width 143 height 25
type input "WEEKLY"
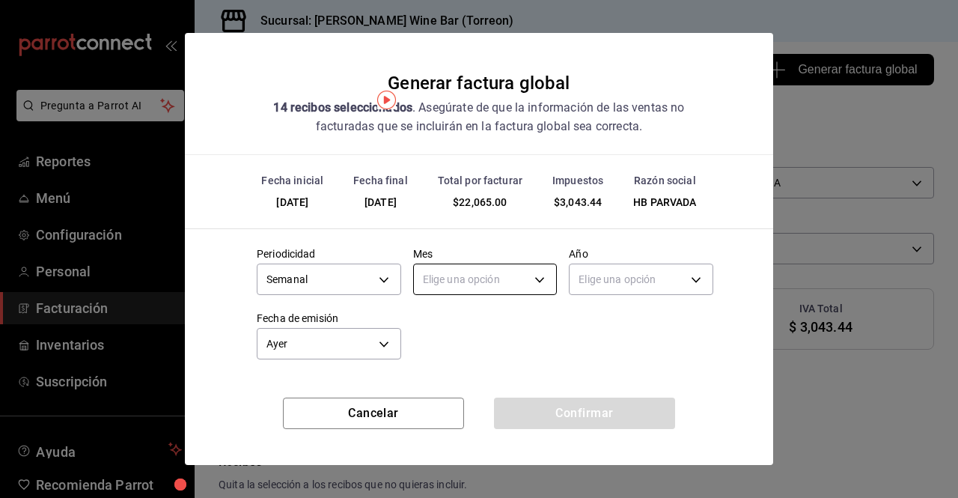
click at [498, 280] on body "Pregunta a Parrot AI Reportes Menú Configuración Personal Facturación Inventari…" at bounding box center [479, 249] width 958 height 498
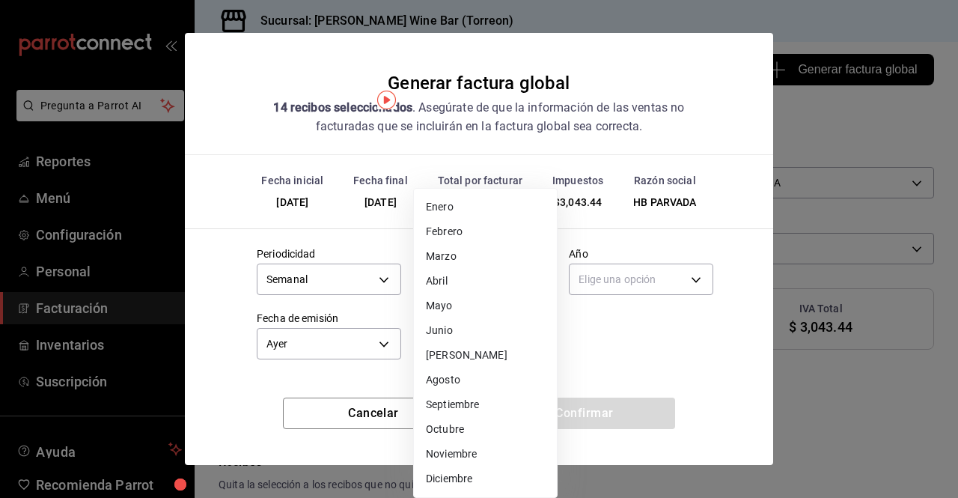
click at [475, 394] on li "Septiembre" at bounding box center [485, 404] width 143 height 25
type input "9"
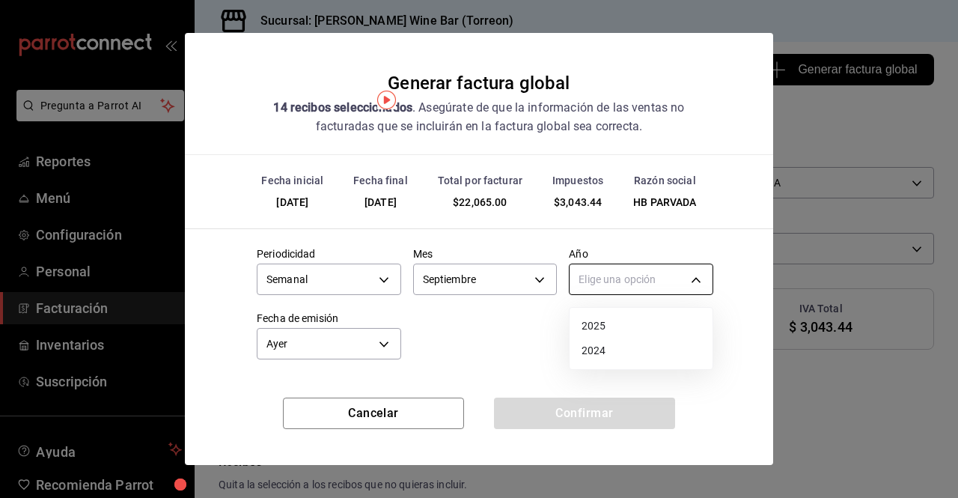
click at [629, 273] on body "Pregunta a Parrot AI Reportes Menú Configuración Personal Facturación Inventari…" at bounding box center [479, 249] width 958 height 498
click at [608, 318] on li "2025" at bounding box center [641, 326] width 143 height 25
type input "2025"
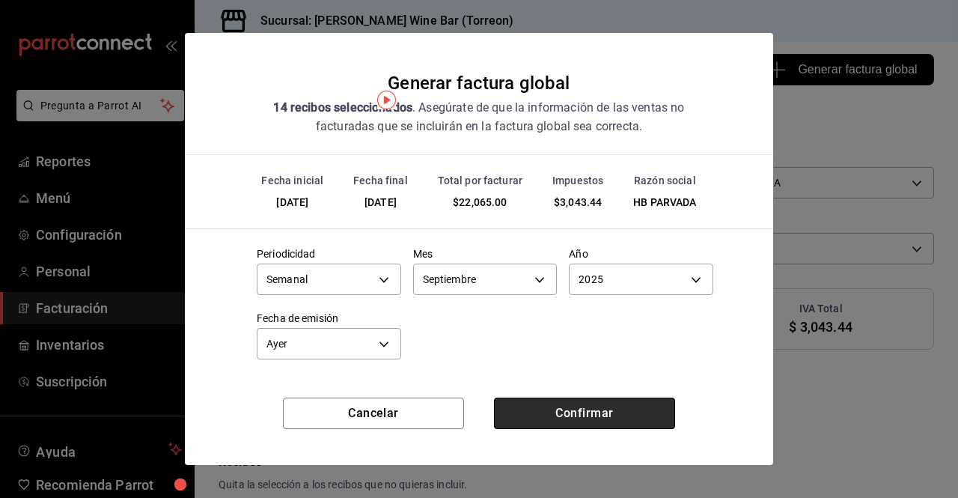
click at [539, 415] on button "Confirmar" at bounding box center [584, 412] width 181 height 31
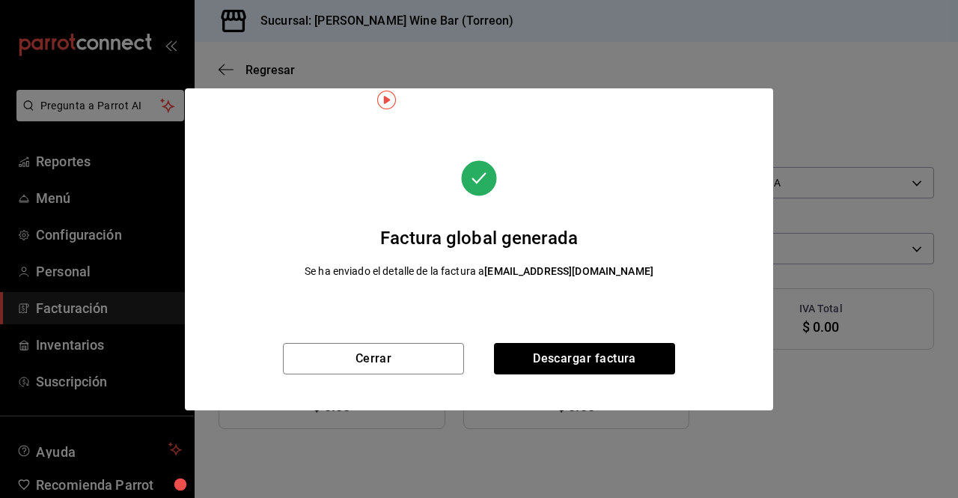
scroll to position [4, 0]
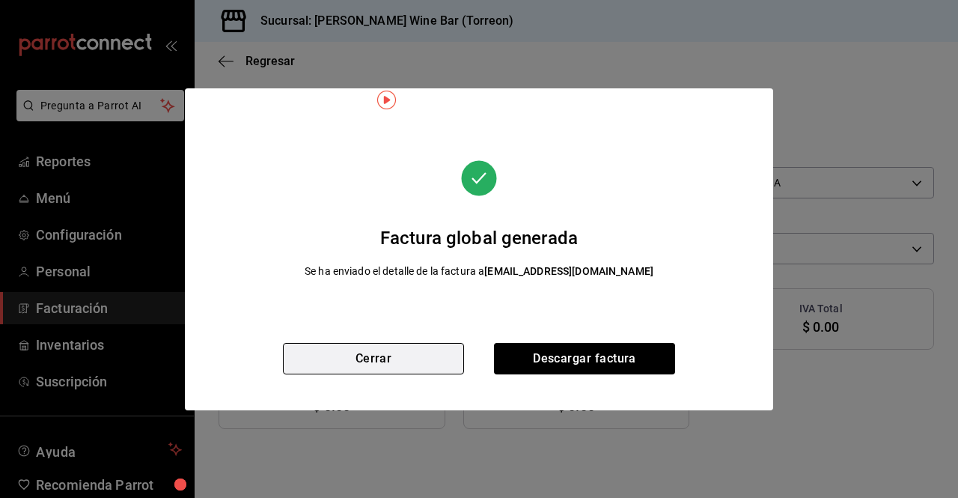
click at [372, 362] on button "Cerrar" at bounding box center [373, 358] width 181 height 31
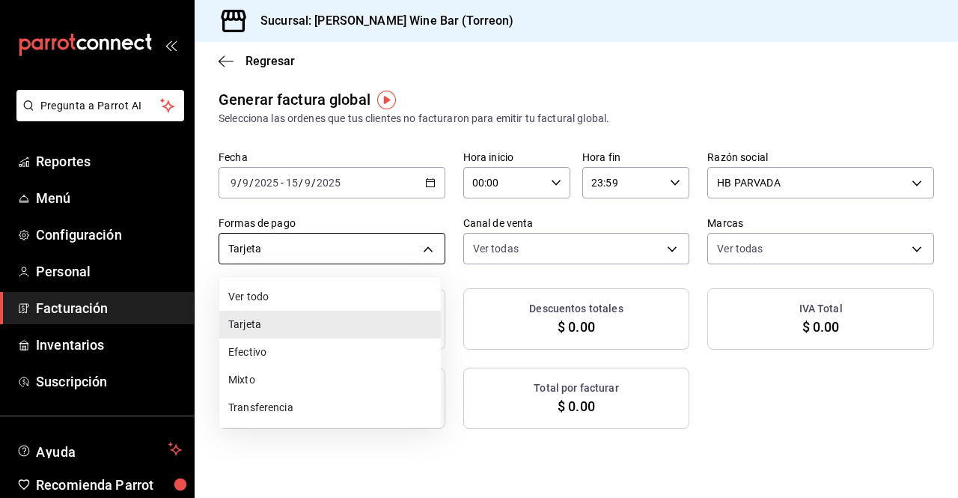
click at [403, 257] on body "Pregunta a Parrot AI Reportes Menú Configuración Personal Facturación Inventari…" at bounding box center [479, 249] width 958 height 498
click at [316, 406] on li "Transferencia" at bounding box center [330, 408] width 222 height 28
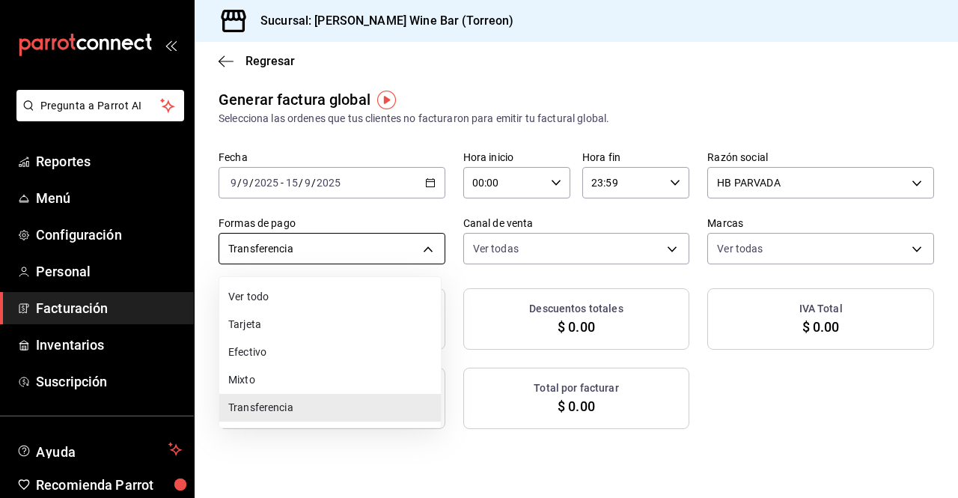
click at [375, 257] on body "Pregunta a Parrot AI Reportes Menú Configuración Personal Facturación Inventari…" at bounding box center [479, 249] width 958 height 498
click at [347, 295] on li "Ver todo" at bounding box center [330, 297] width 222 height 28
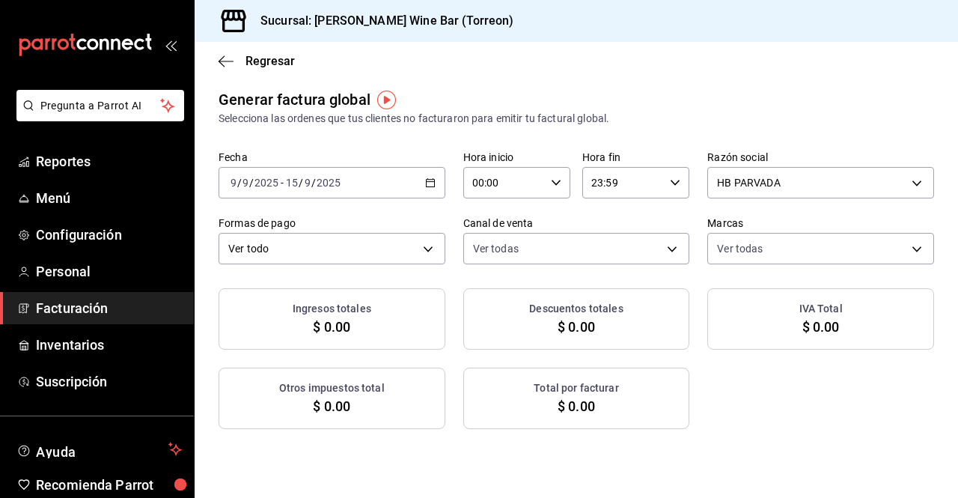
click at [433, 193] on div "2025-09-09 9 / 9 / 2025 - 2025-09-15 15 / 9 / 2025" at bounding box center [332, 182] width 227 height 31
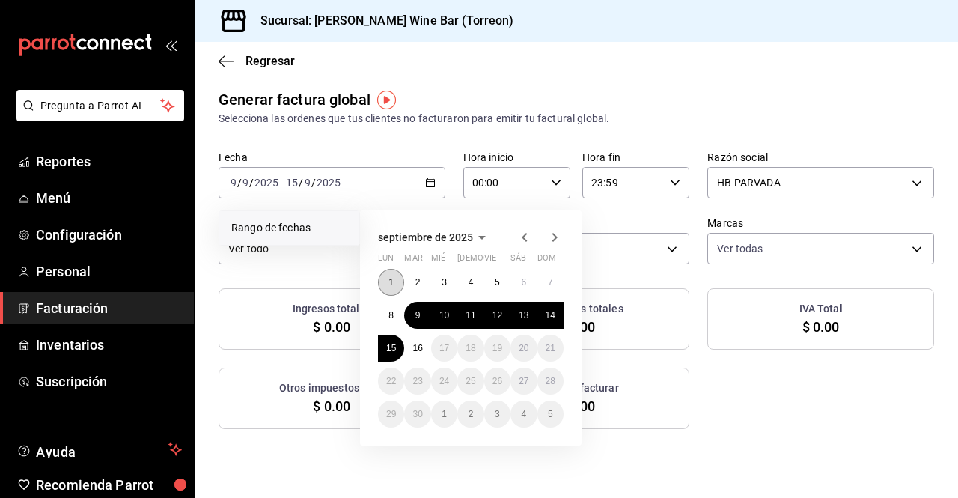
click at [394, 284] on button "1" at bounding box center [391, 282] width 26 height 27
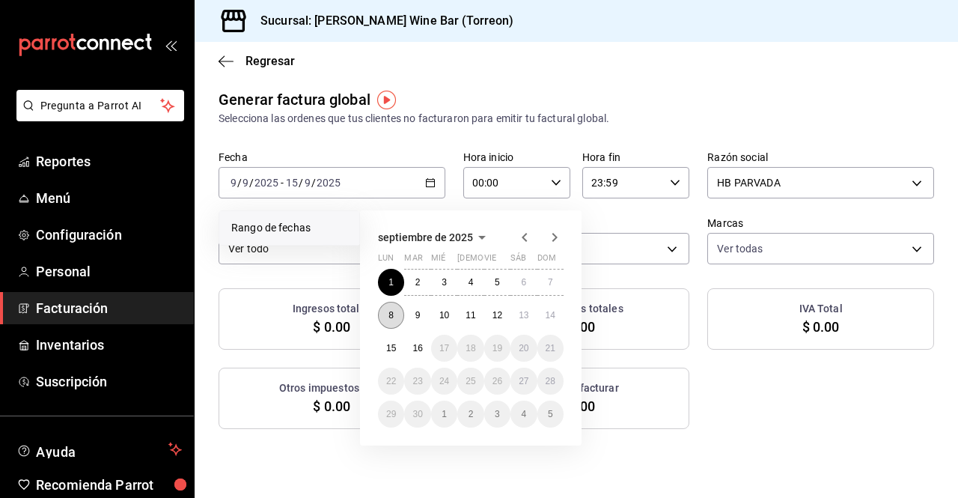
click at [391, 311] on abbr "8" at bounding box center [390, 315] width 5 height 10
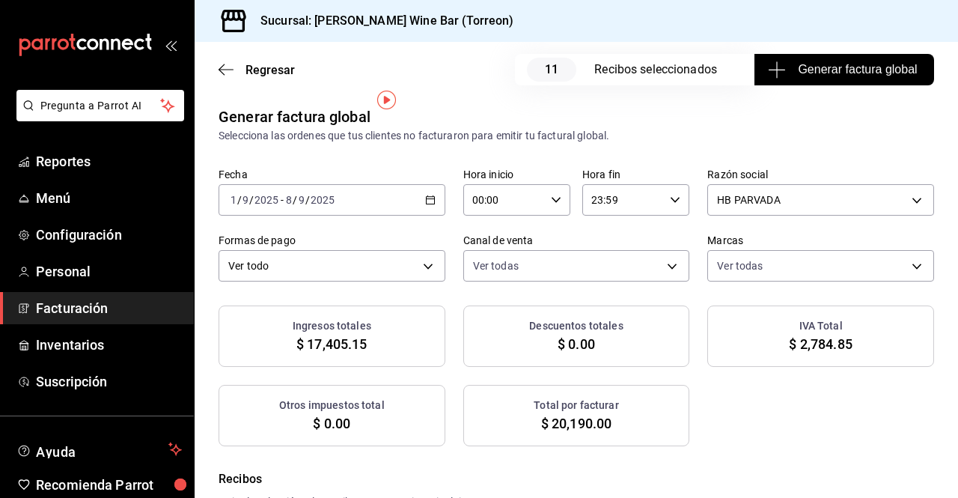
scroll to position [21, 0]
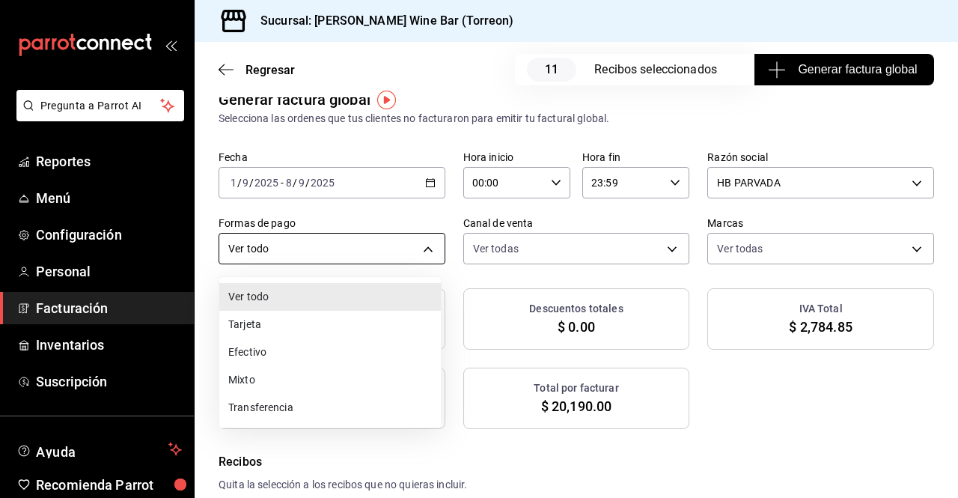
click at [417, 242] on body "Pregunta a Parrot AI Reportes Menú Configuración Personal Facturación Inventari…" at bounding box center [479, 249] width 958 height 498
click at [240, 322] on li "Tarjeta" at bounding box center [330, 325] width 222 height 28
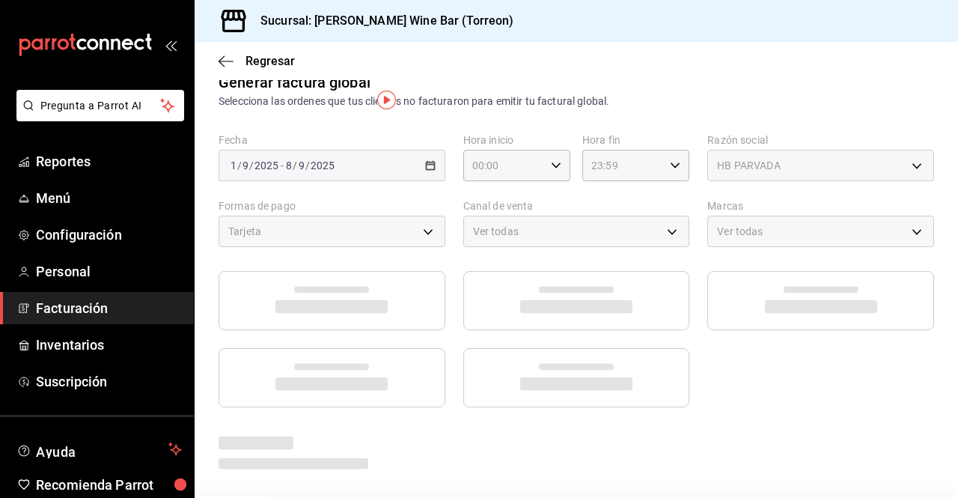
scroll to position [4, 0]
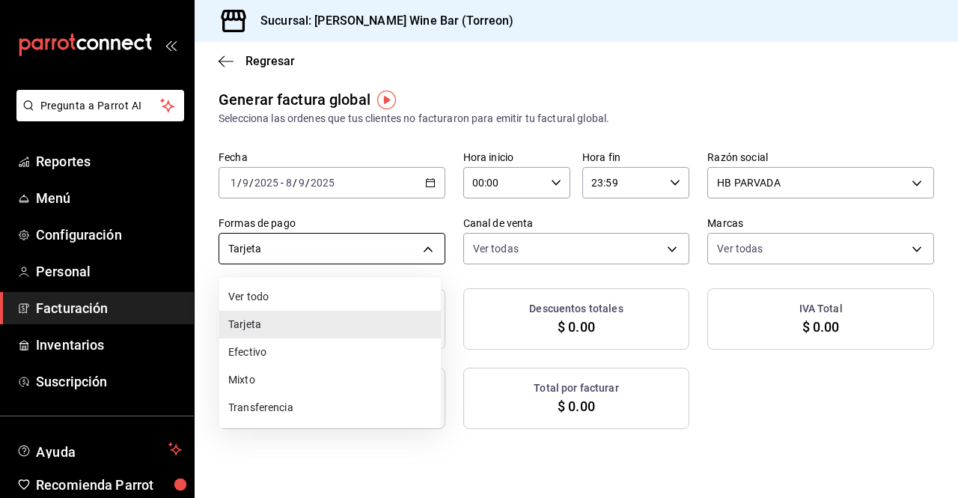
click at [388, 248] on body "Pregunta a Parrot AI Reportes Menú Configuración Personal Facturación Inventari…" at bounding box center [479, 249] width 958 height 498
click at [314, 347] on li "Efectivo" at bounding box center [330, 352] width 222 height 28
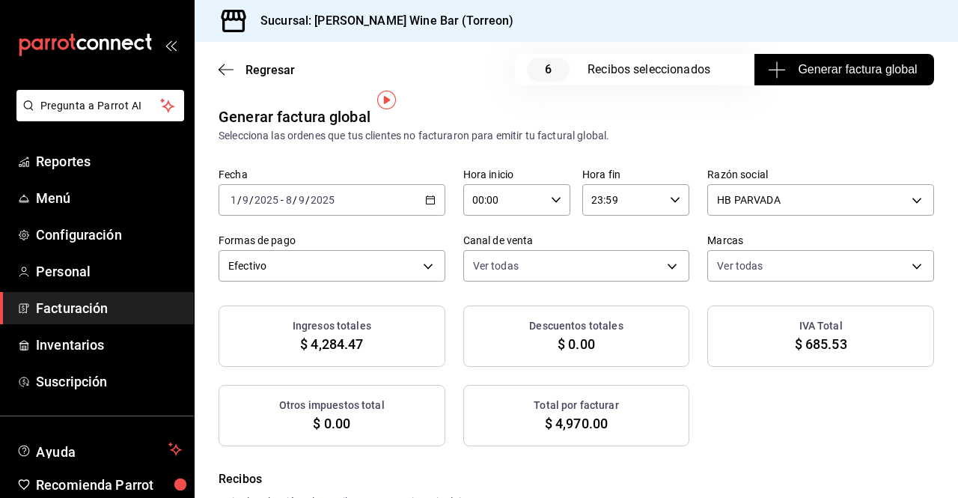
scroll to position [21, 0]
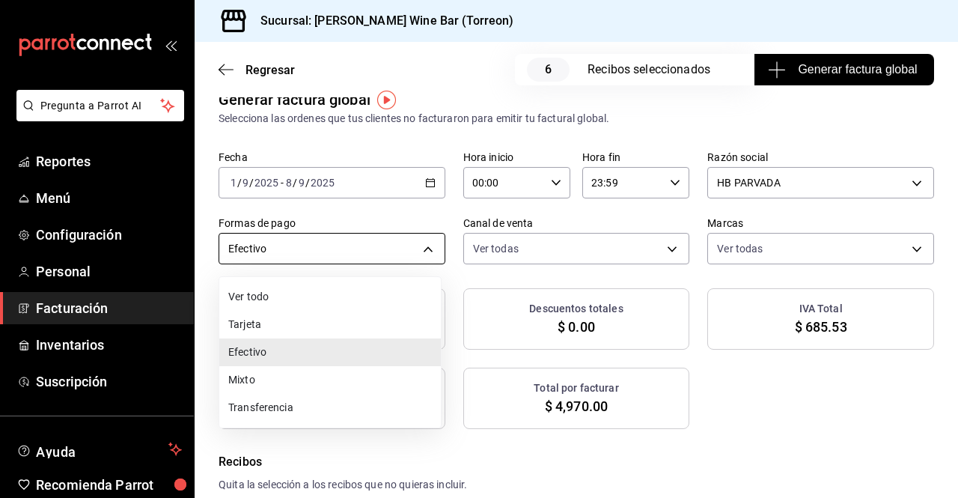
click at [407, 241] on body "Pregunta a Parrot AI Reportes Menú Configuración Personal Facturación Inventari…" at bounding box center [479, 249] width 958 height 498
click at [291, 370] on li "Mixto" at bounding box center [330, 380] width 222 height 28
type input "MIXED"
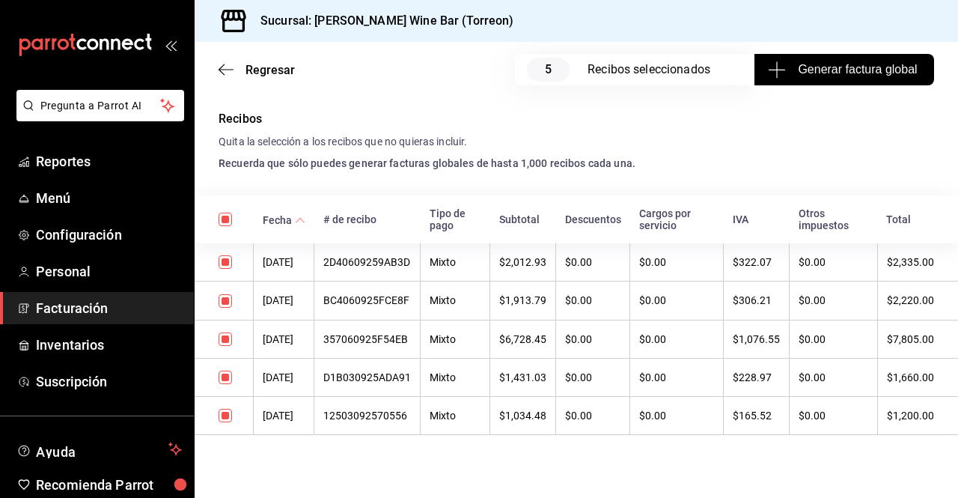
scroll to position [388, 0]
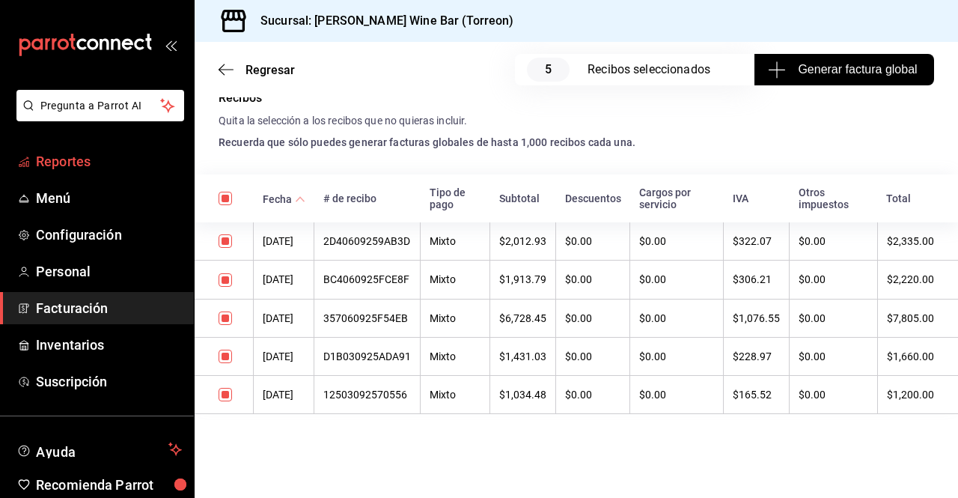
click at [68, 159] on span "Reportes" at bounding box center [109, 161] width 146 height 20
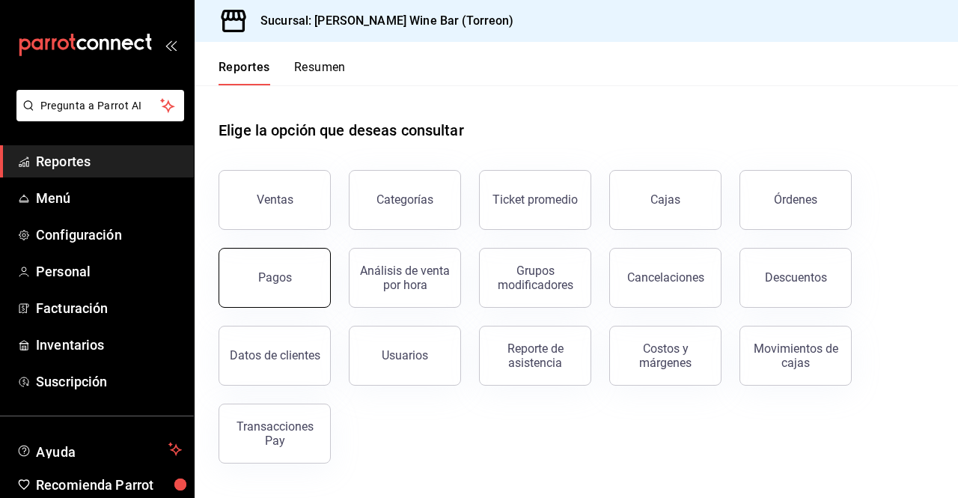
click at [257, 266] on button "Pagos" at bounding box center [275, 278] width 112 height 60
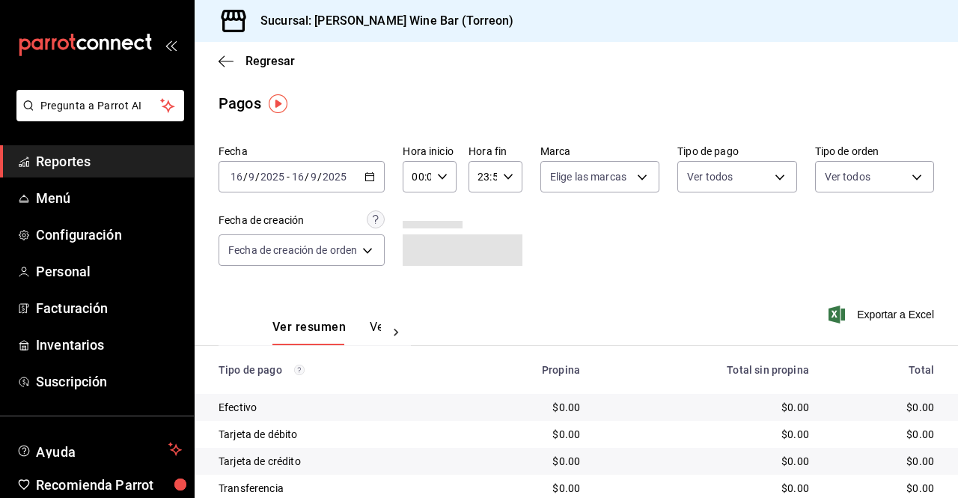
click at [359, 180] on div "2025-09-16 16 / 9 / 2025 - 2025-09-16 16 / 9 / 2025" at bounding box center [302, 176] width 166 height 31
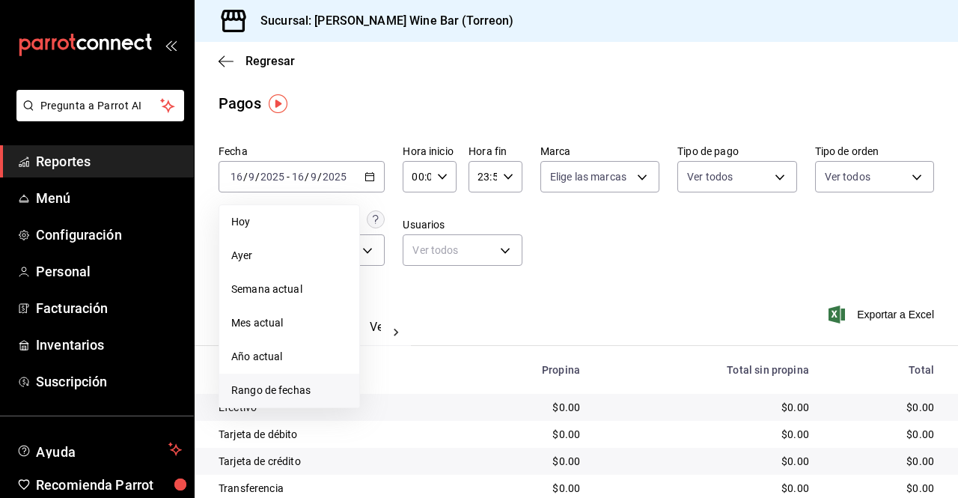
click at [284, 387] on span "Rango de fechas" at bounding box center [289, 390] width 116 height 16
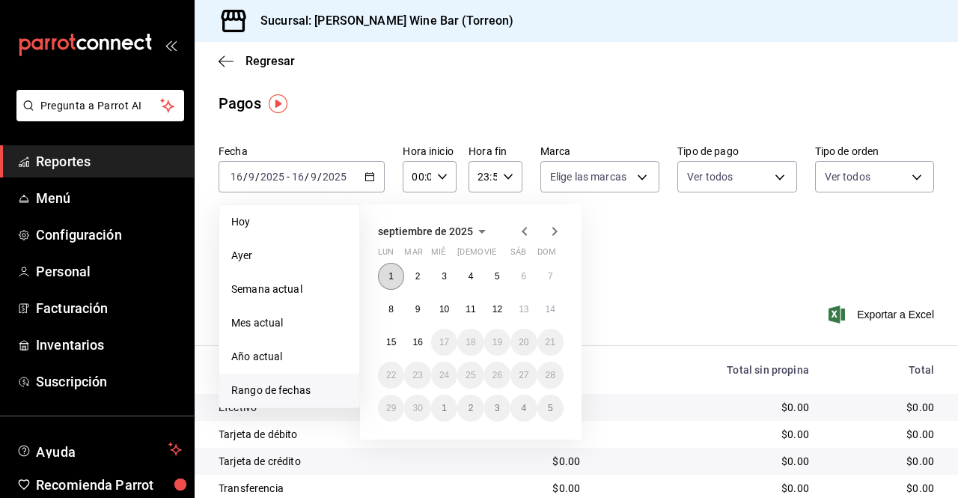
click at [399, 279] on button "1" at bounding box center [391, 276] width 26 height 27
click at [393, 307] on abbr "8" at bounding box center [390, 309] width 5 height 10
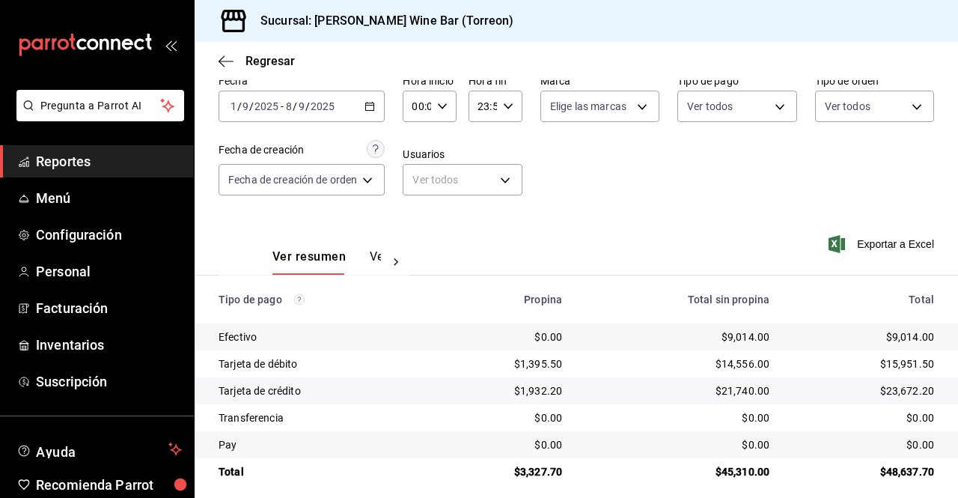
scroll to position [82, 0]
